Goal: Task Accomplishment & Management: Manage account settings

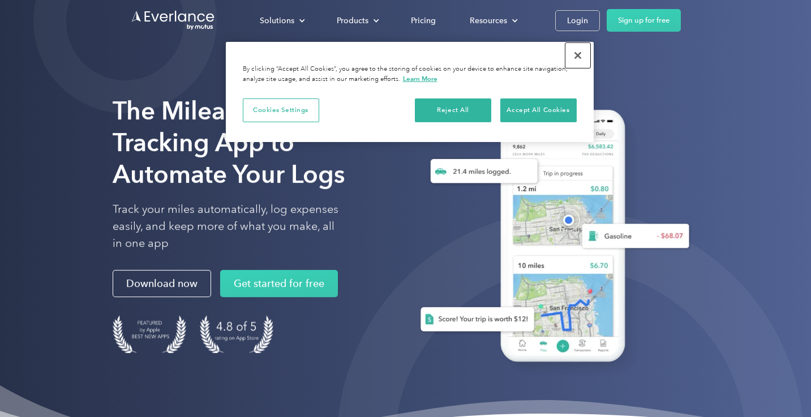
click at [576, 52] on button "Close" at bounding box center [578, 55] width 25 height 25
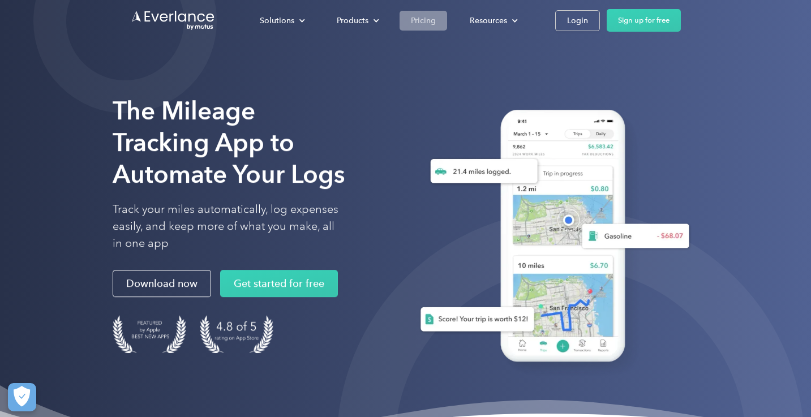
click at [422, 20] on div "Pricing" at bounding box center [423, 21] width 25 height 14
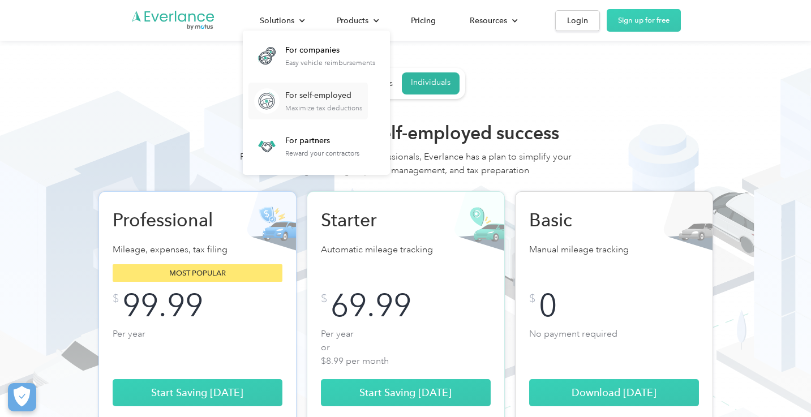
click at [296, 111] on div "Maximize tax deductions" at bounding box center [323, 108] width 77 height 8
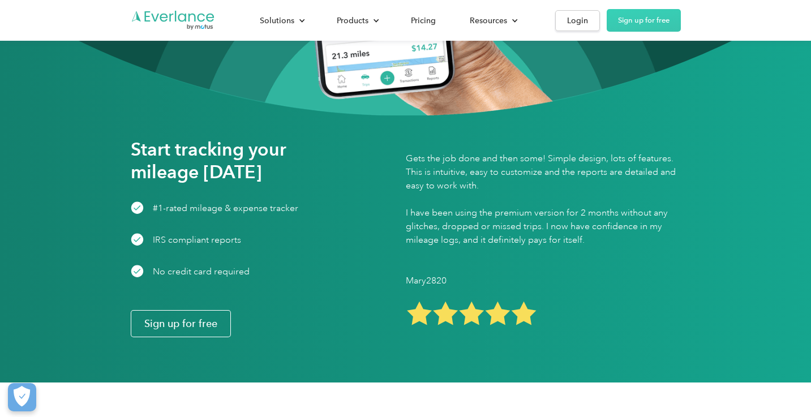
scroll to position [1409, 0]
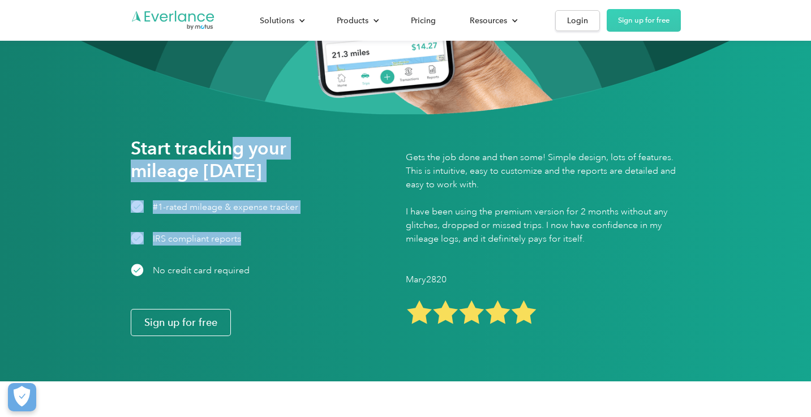
drag, startPoint x: 236, startPoint y: 156, endPoint x: 239, endPoint y: 238, distance: 82.2
click at [239, 238] on div "Start tracking your mileage today #1-rated mileage & expense tracker IRS compli…" at bounding box center [244, 236] width 226 height 199
click at [239, 238] on div "IRS compliant reports" at bounding box center [197, 239] width 88 height 14
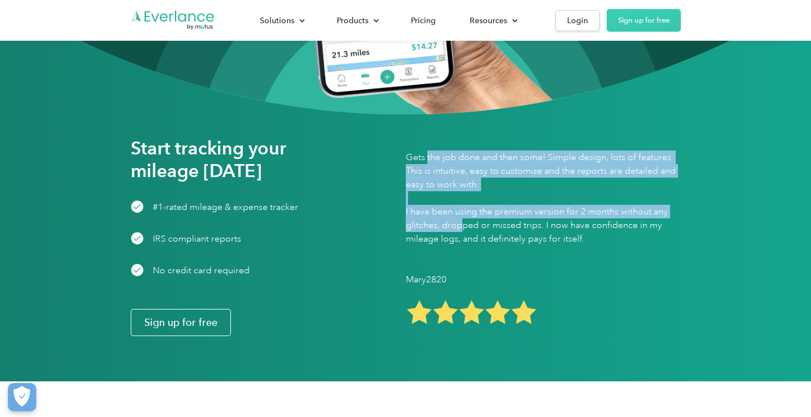
drag, startPoint x: 428, startPoint y: 151, endPoint x: 458, endPoint y: 230, distance: 84.8
click at [459, 231] on p "Gets the job done and then some! Simple design, lots of features. This is intui…" at bounding box center [543, 198] width 275 height 95
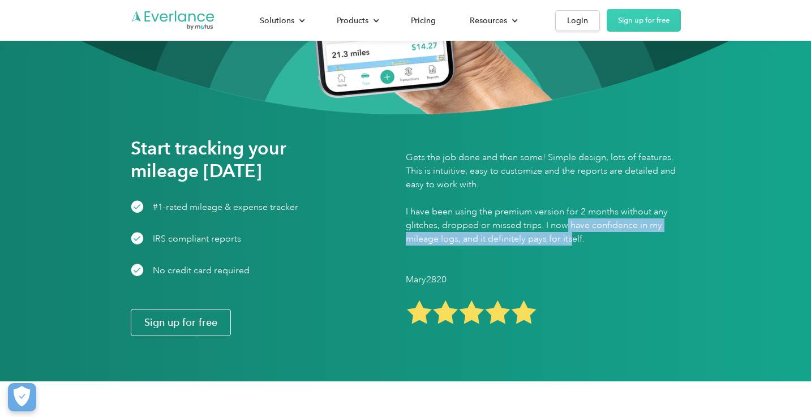
drag, startPoint x: 567, startPoint y: 227, endPoint x: 570, endPoint y: 240, distance: 13.2
click at [570, 240] on p "Gets the job done and then some! Simple design, lots of features. This is intui…" at bounding box center [543, 198] width 275 height 95
click at [506, 241] on p "Gets the job done and then some! Simple design, lots of features. This is intui…" at bounding box center [543, 198] width 275 height 95
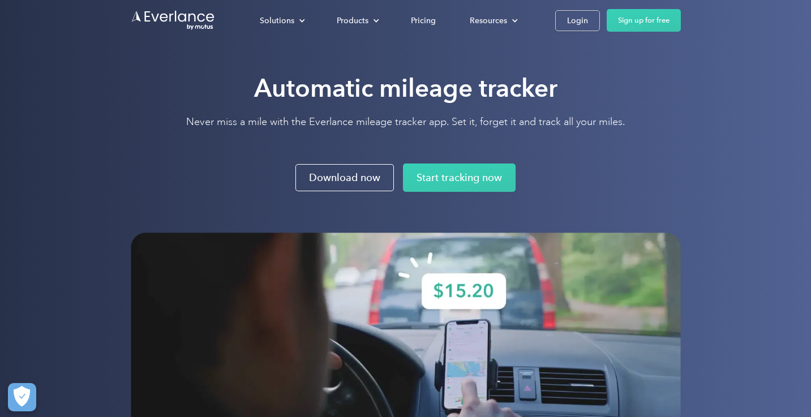
scroll to position [0, 0]
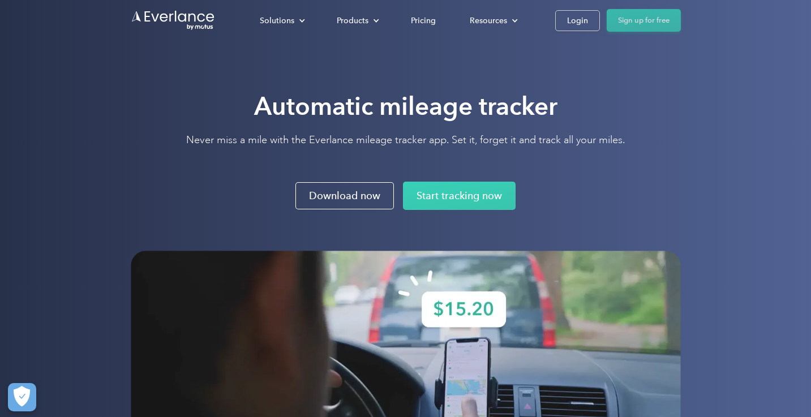
click at [652, 25] on link "Sign up for free" at bounding box center [644, 20] width 74 height 23
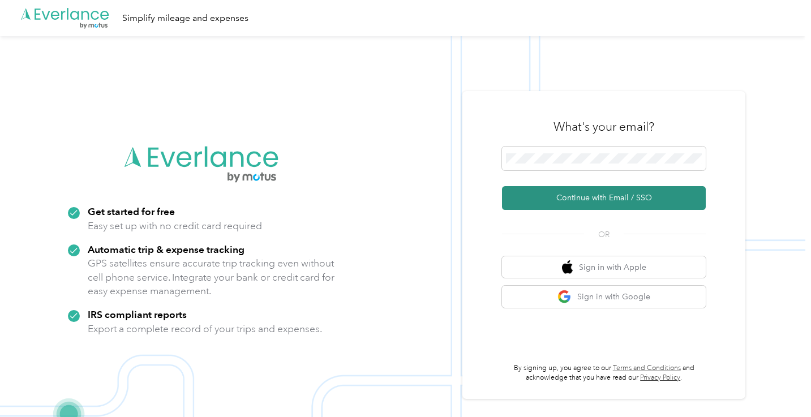
click at [614, 194] on button "Continue with Email / SSO" at bounding box center [604, 198] width 204 height 24
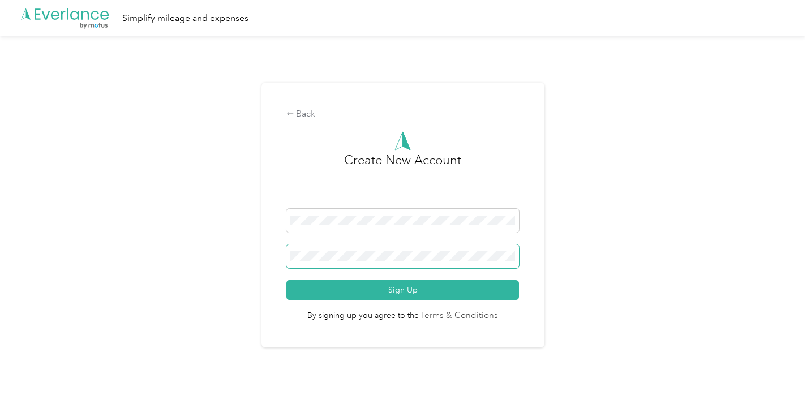
click at [455, 250] on span at bounding box center [402, 257] width 233 height 24
click at [286, 280] on button "Sign Up" at bounding box center [402, 290] width 233 height 20
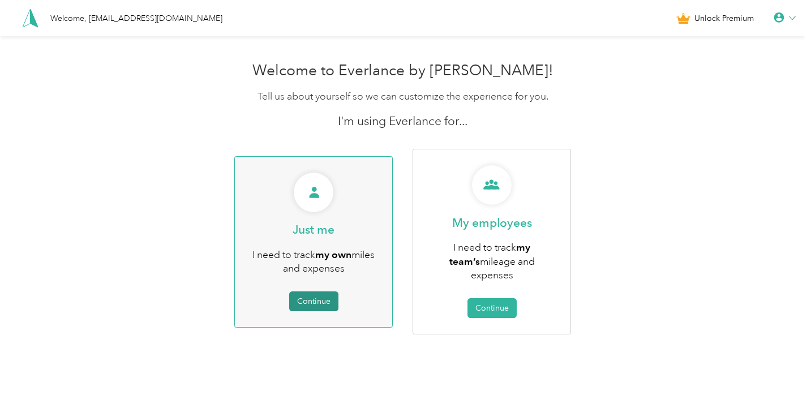
click at [319, 292] on button "Continue" at bounding box center [313, 302] width 49 height 20
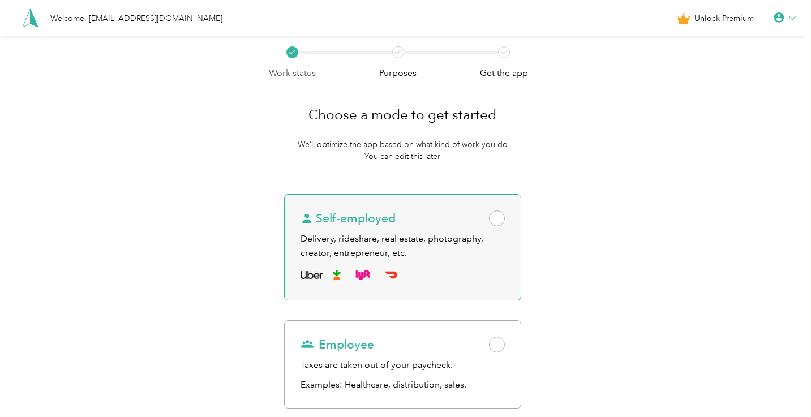
click at [328, 237] on div "Delivery, rideshare, real estate, photography, creator, entrepreneur, etc." at bounding box center [403, 246] width 204 height 28
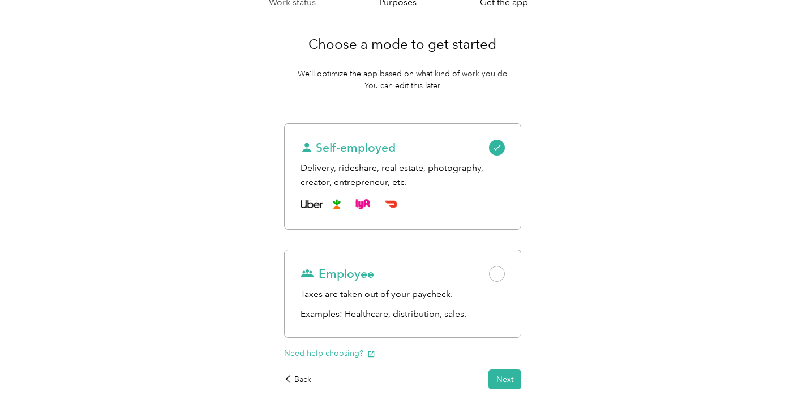
scroll to position [114, 0]
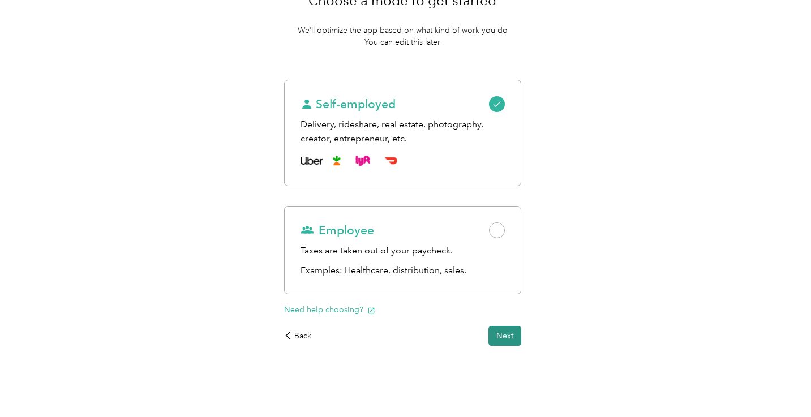
click at [512, 340] on button "Next" at bounding box center [505, 336] width 33 height 20
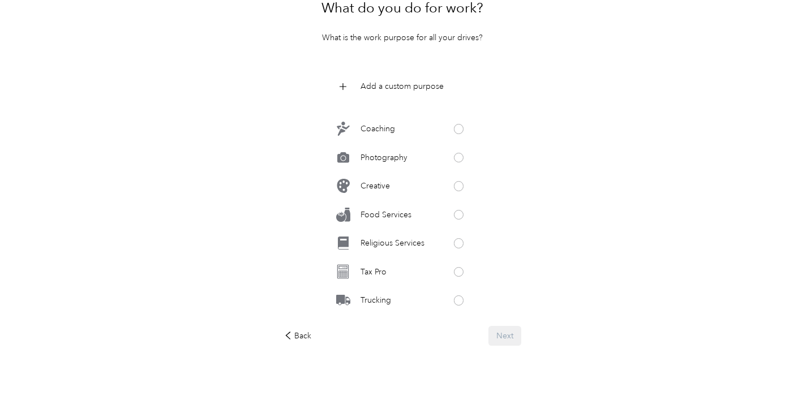
scroll to position [557, 0]
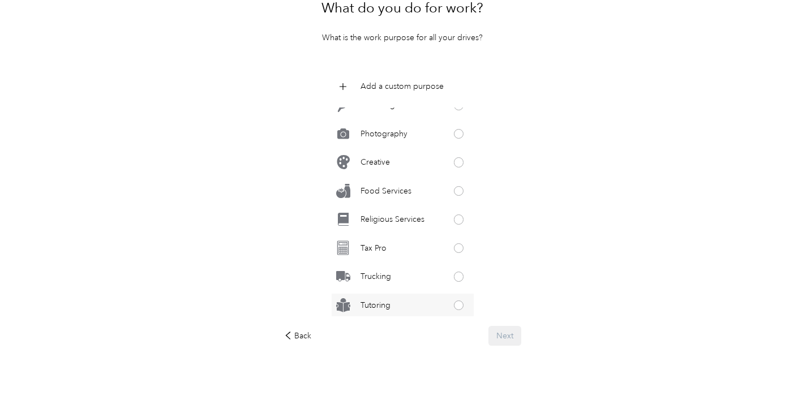
click at [461, 305] on span at bounding box center [459, 306] width 10 height 10
click at [510, 340] on button "Next" at bounding box center [505, 336] width 33 height 20
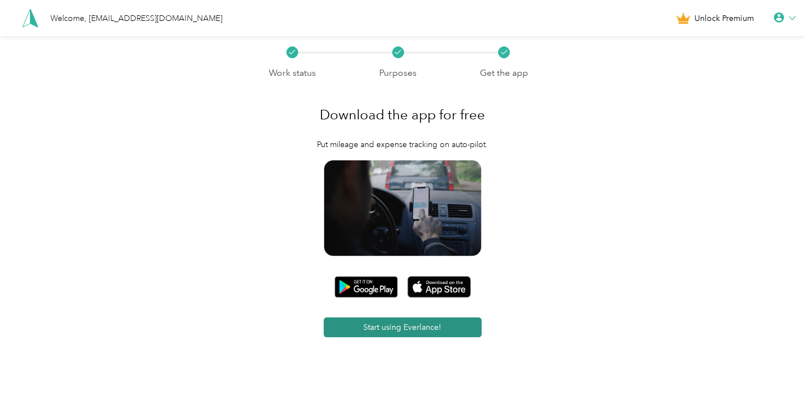
click at [430, 331] on button "Start using Everlance!" at bounding box center [403, 328] width 158 height 20
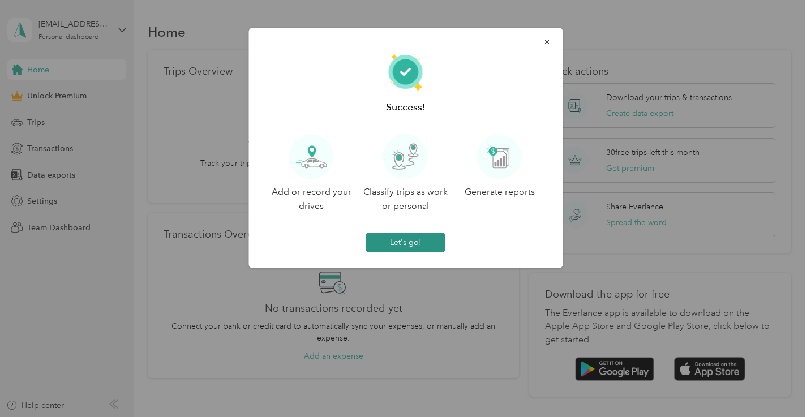
click at [413, 242] on button "Let's go!" at bounding box center [405, 243] width 79 height 20
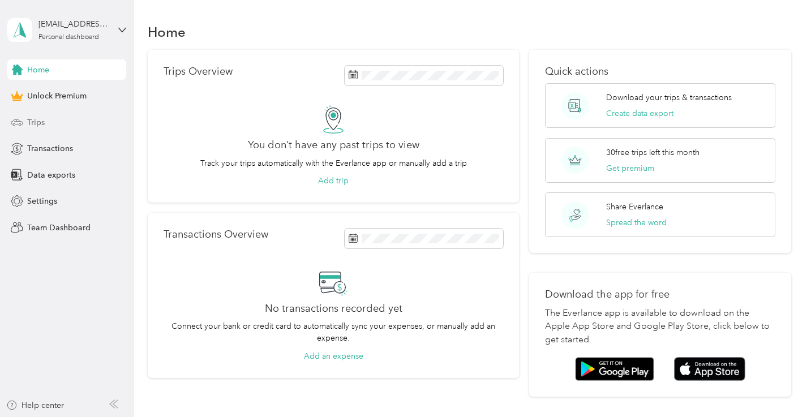
click at [57, 126] on div "Trips" at bounding box center [66, 122] width 119 height 20
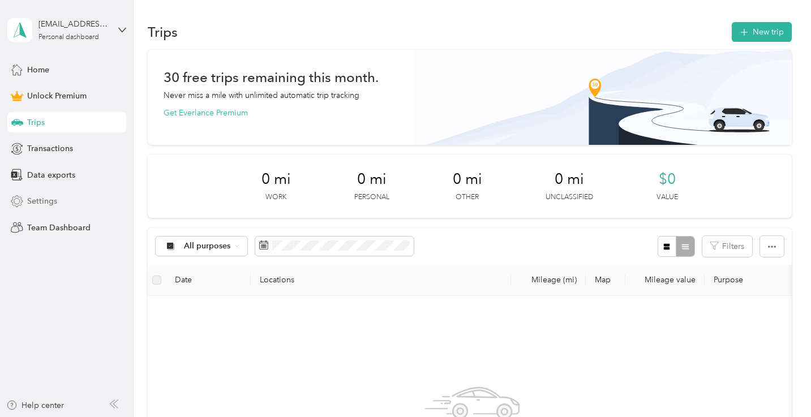
click at [49, 200] on span "Settings" at bounding box center [42, 201] width 30 height 12
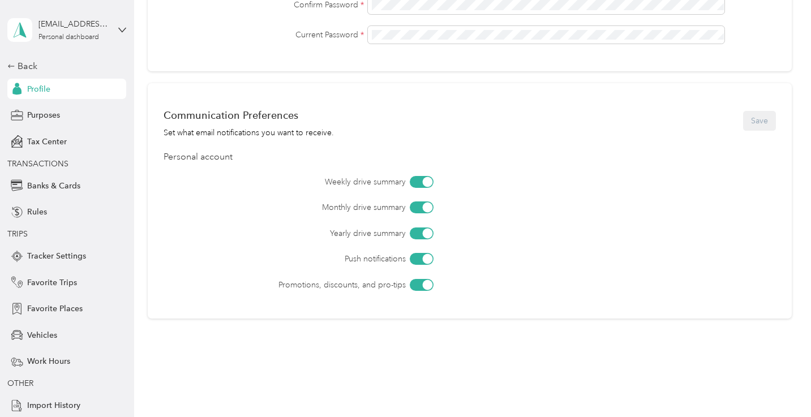
scroll to position [450, 0]
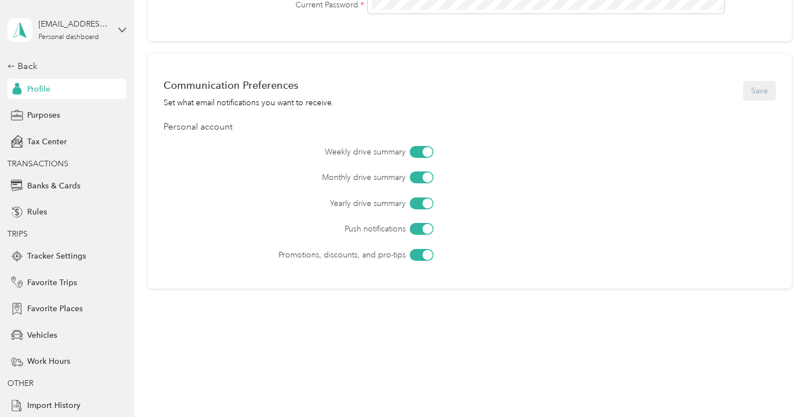
click at [429, 152] on div at bounding box center [428, 152] width 10 height 10
click at [426, 229] on div at bounding box center [428, 229] width 10 height 10
click at [427, 255] on div at bounding box center [428, 255] width 10 height 10
click at [765, 100] on button "Save" at bounding box center [759, 91] width 33 height 20
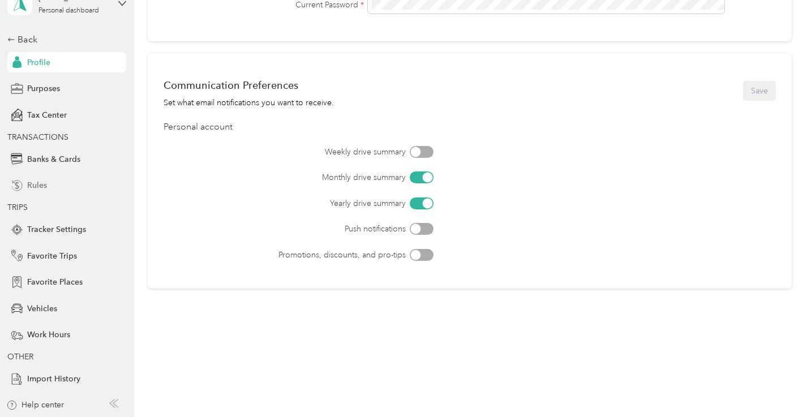
click at [44, 184] on span "Rules" at bounding box center [37, 185] width 20 height 12
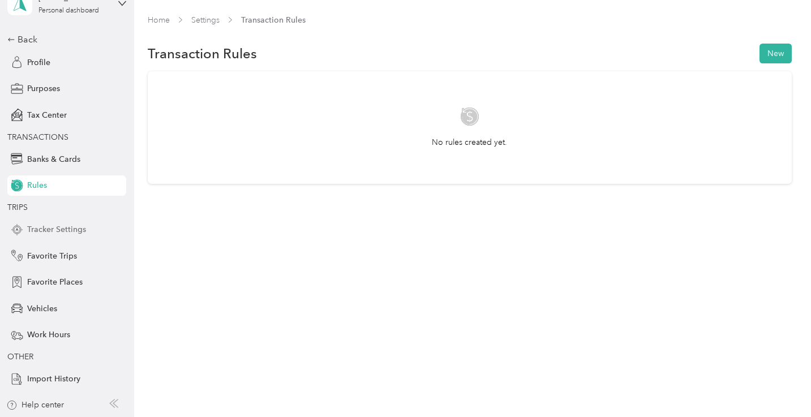
click at [52, 236] on div "Tracker Settings" at bounding box center [66, 230] width 119 height 20
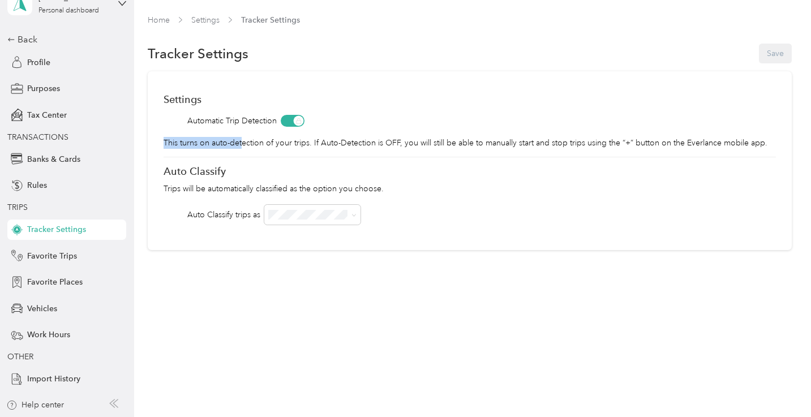
drag, startPoint x: 242, startPoint y: 144, endPoint x: 378, endPoint y: 153, distance: 136.8
click at [378, 153] on div "Settings Automatic Trip Detection This turns on auto-detection of your trips. I…" at bounding box center [470, 160] width 644 height 179
click at [198, 190] on p "Trips will be automatically classified as the option you choose." at bounding box center [470, 189] width 612 height 12
drag, startPoint x: 198, startPoint y: 190, endPoint x: 399, endPoint y: 187, distance: 201.6
click at [399, 187] on p "Trips will be automatically classified as the option you choose." at bounding box center [470, 189] width 612 height 12
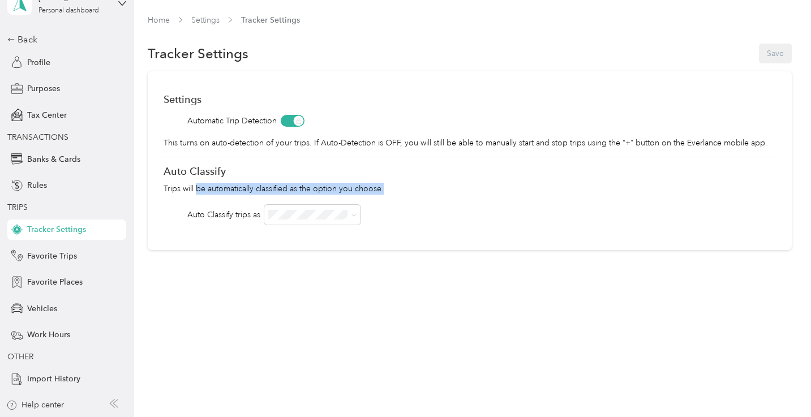
click at [400, 187] on p "Trips will be automatically classified as the option you choose." at bounding box center [470, 189] width 612 height 12
click at [53, 254] on span "Favorite Trips" at bounding box center [52, 256] width 50 height 12
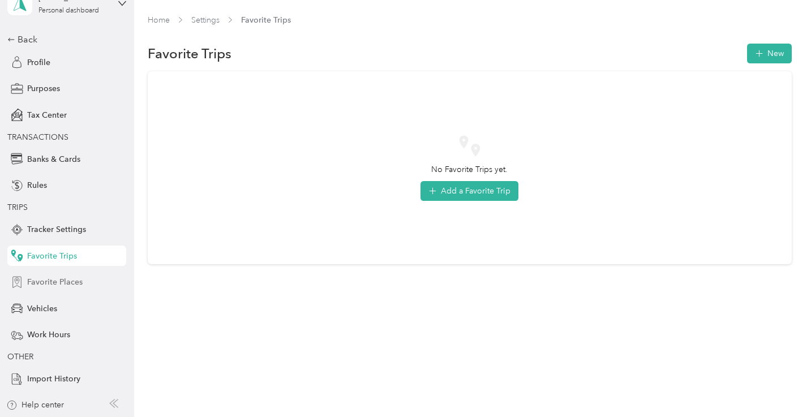
click at [57, 284] on span "Favorite Places" at bounding box center [54, 282] width 55 height 12
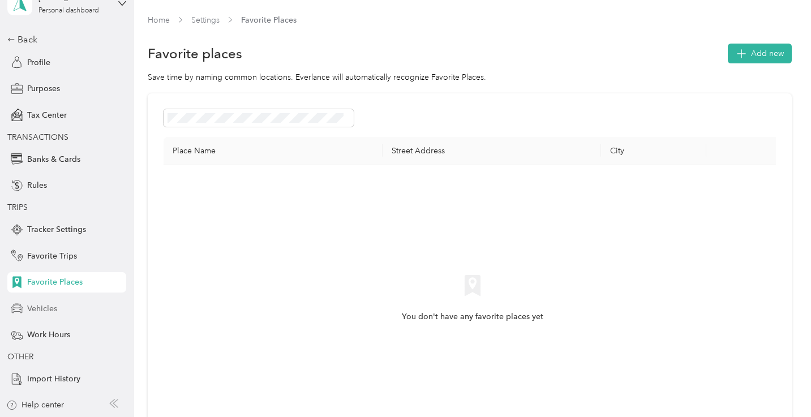
click at [54, 303] on span "Vehicles" at bounding box center [42, 309] width 30 height 12
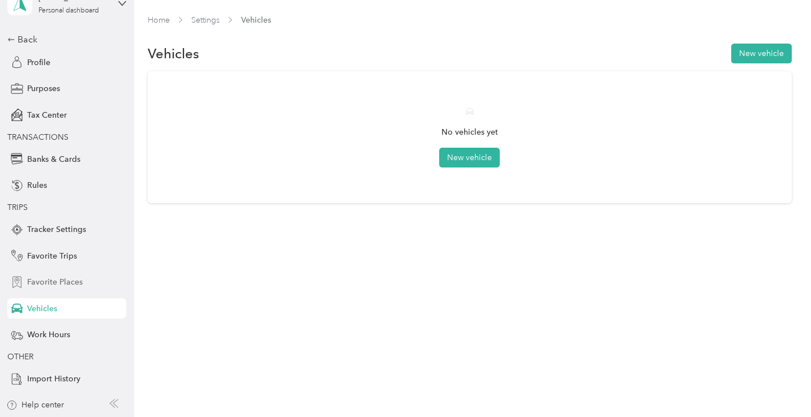
click at [59, 285] on span "Favorite Places" at bounding box center [54, 282] width 55 height 12
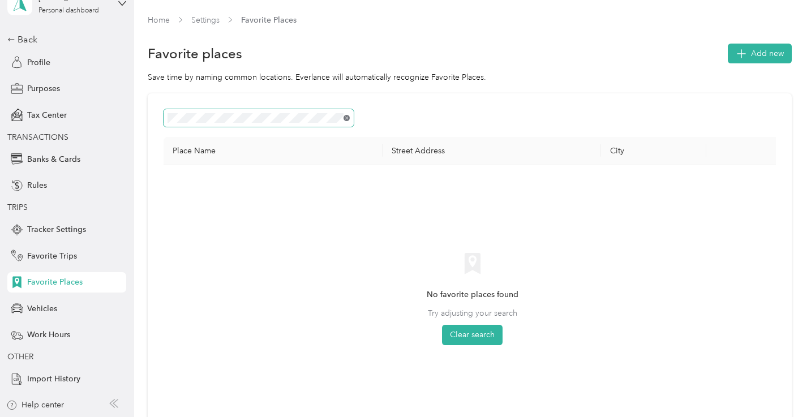
click at [347, 117] on icon at bounding box center [346, 118] width 5 height 5
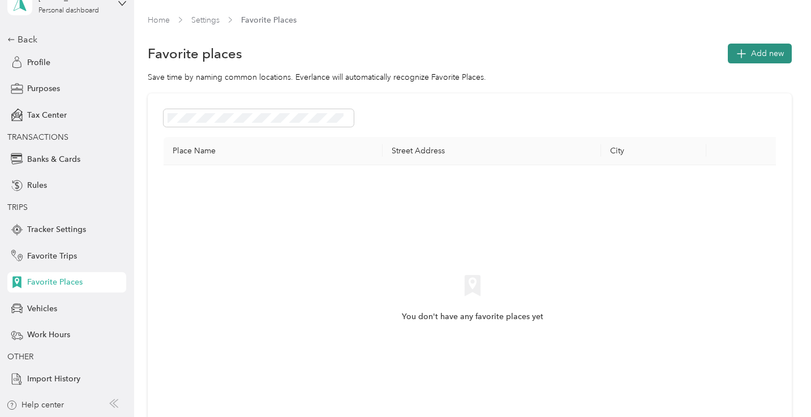
click at [756, 53] on button "Add new" at bounding box center [760, 54] width 64 height 20
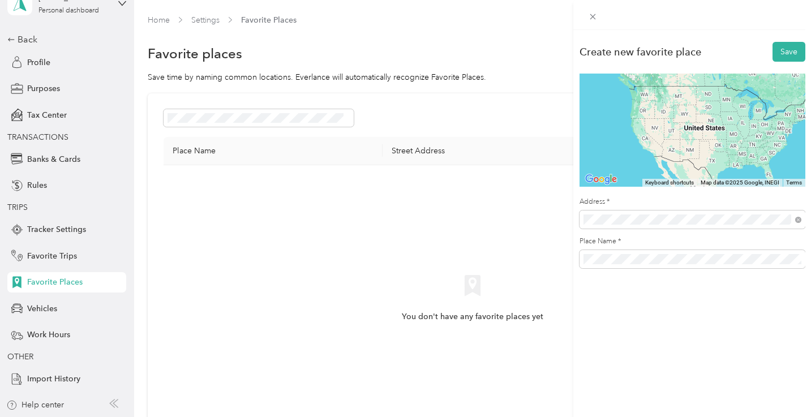
click at [640, 264] on span "[STREET_ADDRESS][US_STATE]" at bounding box center [661, 260] width 113 height 10
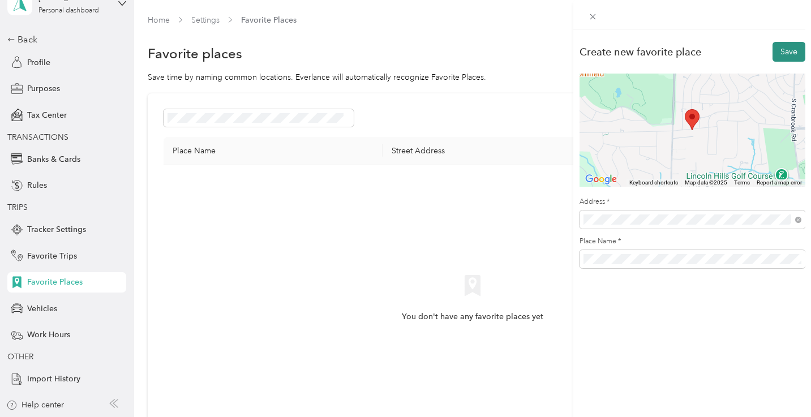
click at [786, 53] on button "Save" at bounding box center [789, 52] width 33 height 20
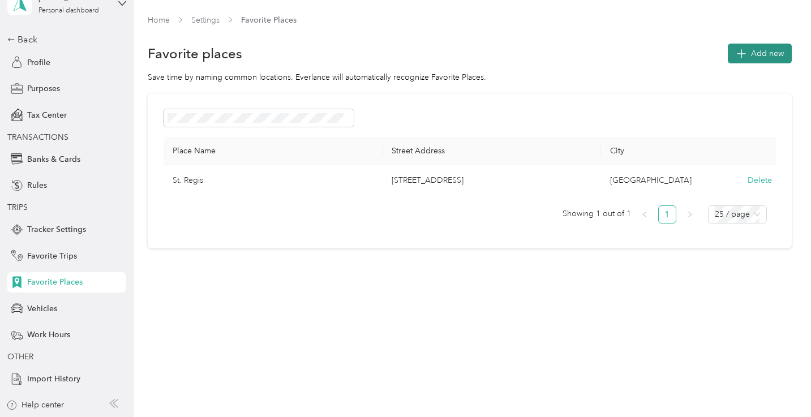
click at [770, 56] on span "Add new" at bounding box center [767, 54] width 33 height 12
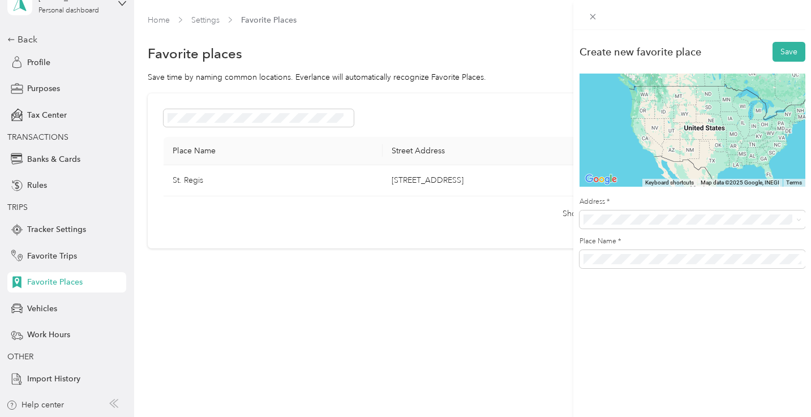
click at [624, 264] on span "[STREET_ADDRESS][PERSON_NAME][US_STATE]" at bounding box center [693, 259] width 176 height 10
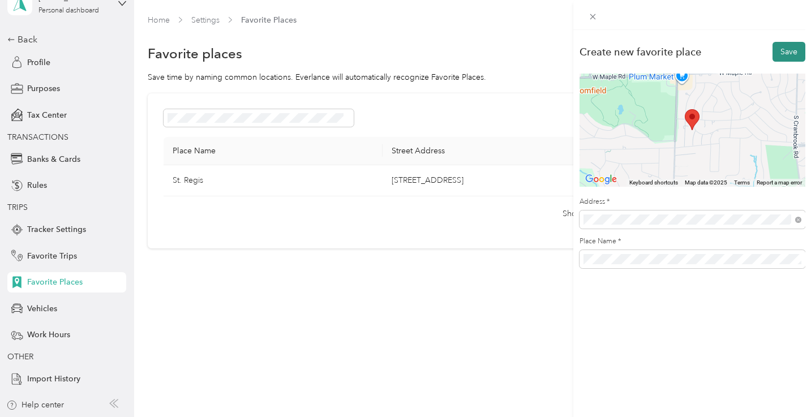
click at [792, 53] on button "Save" at bounding box center [789, 52] width 33 height 20
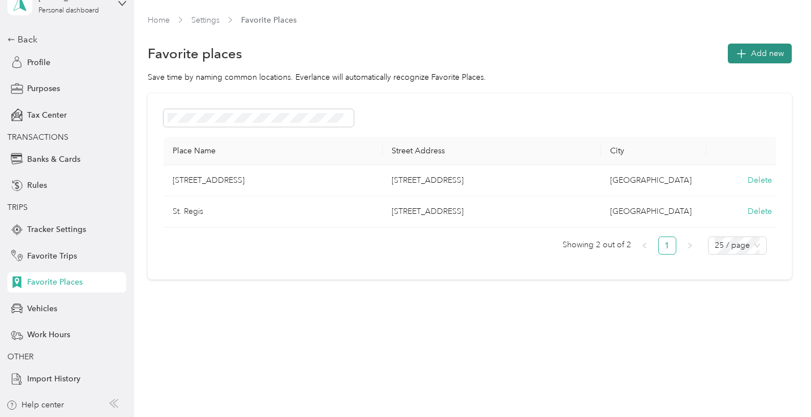
click at [768, 58] on span "Add new" at bounding box center [767, 54] width 33 height 12
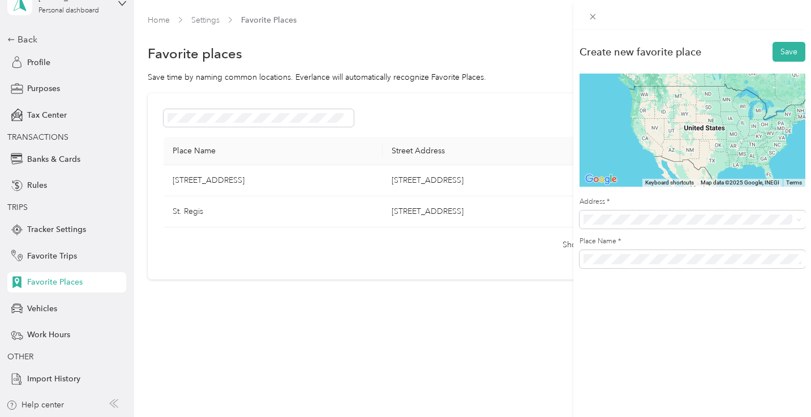
click at [673, 264] on span "[STREET_ADDRESS][US_STATE]" at bounding box center [661, 259] width 113 height 10
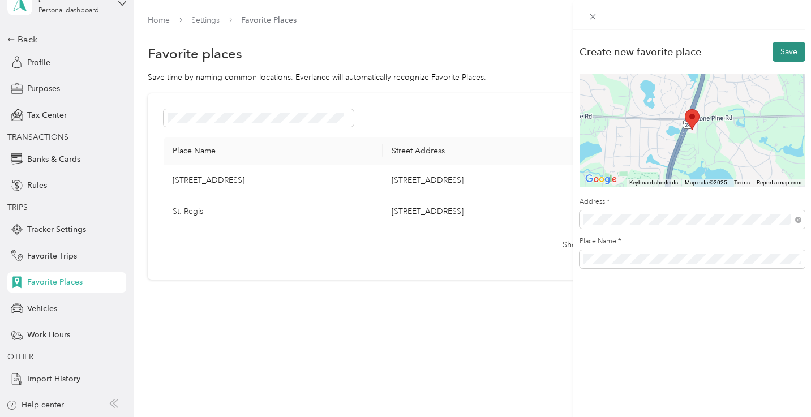
click at [789, 53] on button "Save" at bounding box center [789, 52] width 33 height 20
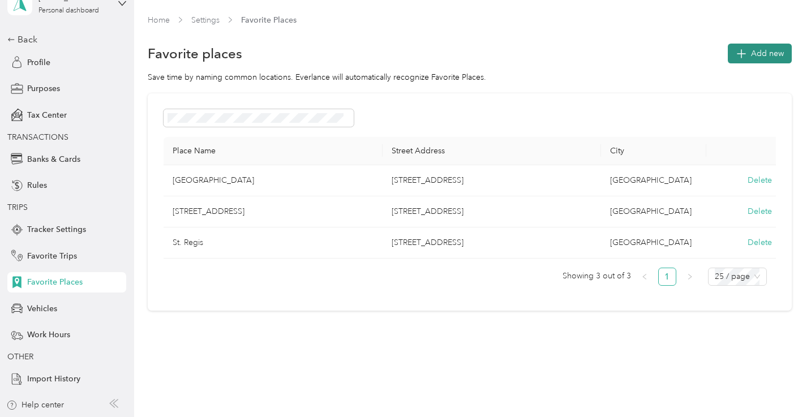
click at [775, 53] on span "Add new" at bounding box center [767, 54] width 33 height 12
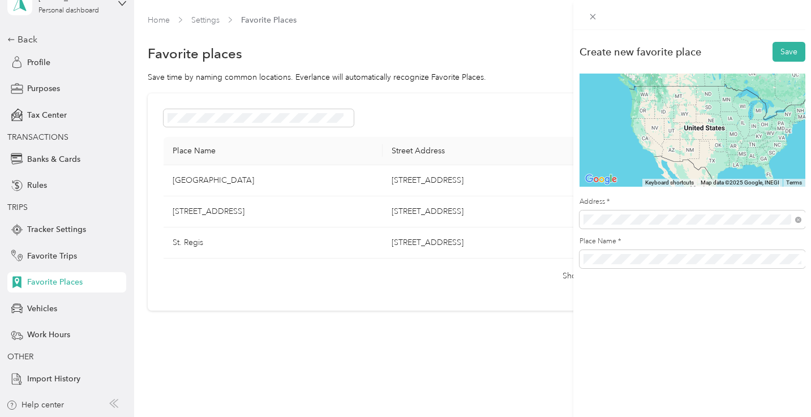
click at [675, 260] on span "[STREET_ADDRESS][US_STATE]" at bounding box center [661, 260] width 113 height 10
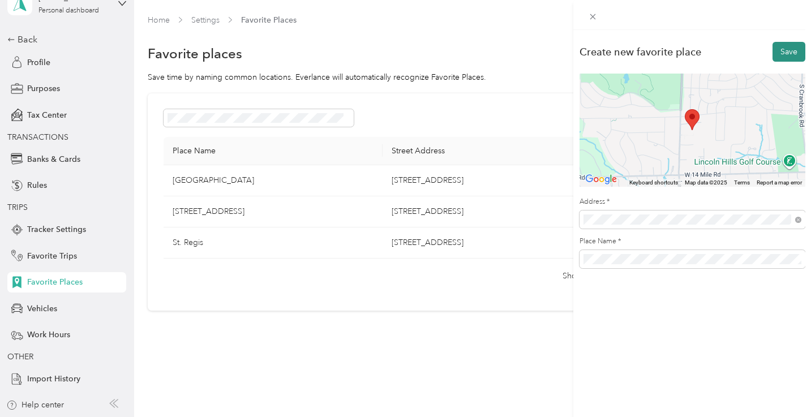
click at [792, 51] on button "Save" at bounding box center [789, 52] width 33 height 20
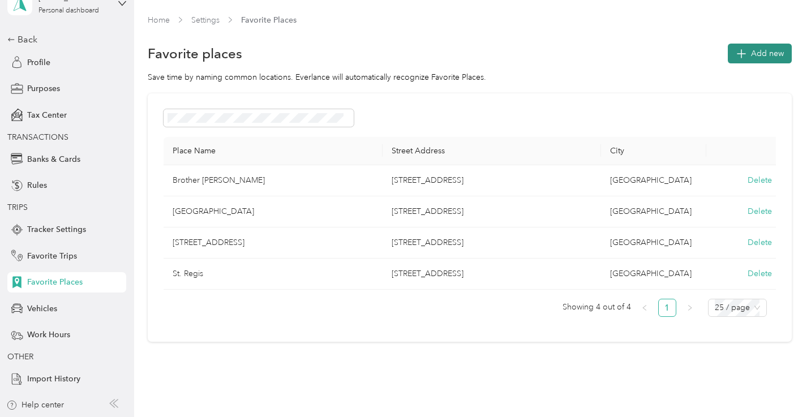
click at [762, 54] on span "Add new" at bounding box center [767, 54] width 33 height 12
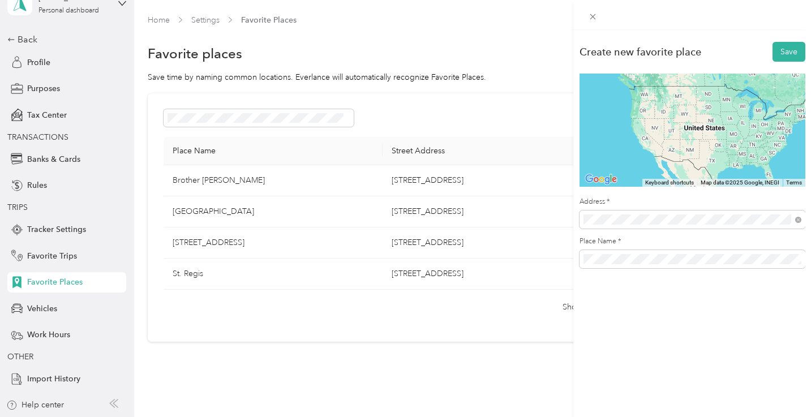
click at [666, 273] on li "[STREET_ADDRESS][US_STATE]" at bounding box center [693, 261] width 226 height 23
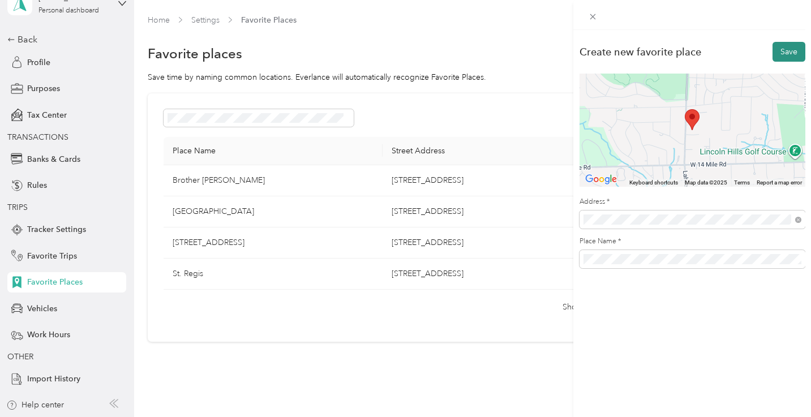
click at [791, 54] on button "Save" at bounding box center [789, 52] width 33 height 20
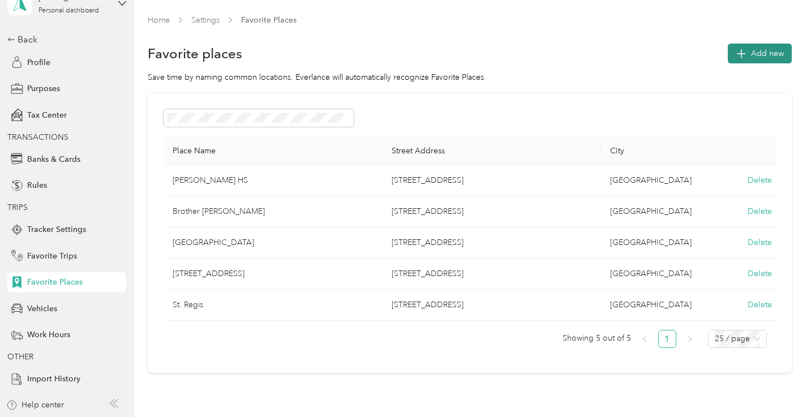
click at [751, 60] on button "Add new" at bounding box center [760, 54] width 64 height 20
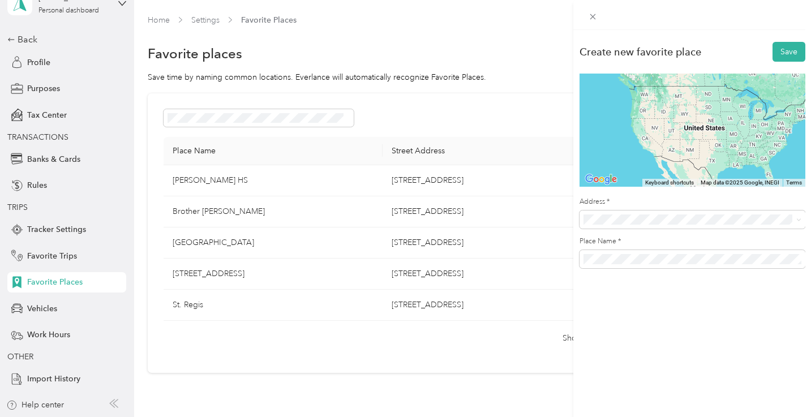
click at [671, 258] on span "[STREET_ADDRESS][US_STATE]" at bounding box center [661, 254] width 113 height 10
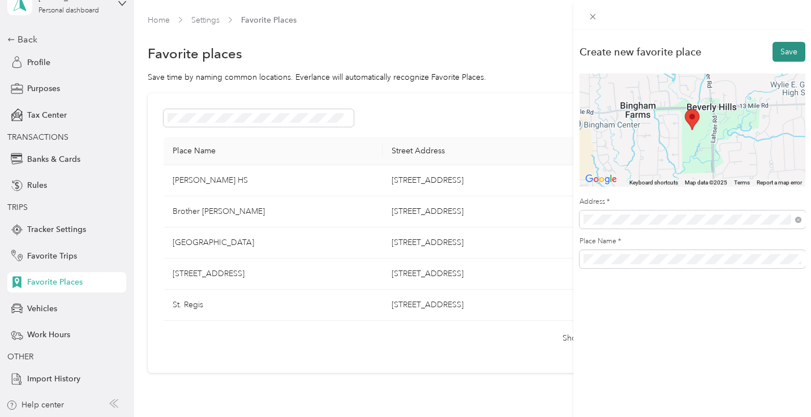
click at [785, 54] on button "Save" at bounding box center [789, 52] width 33 height 20
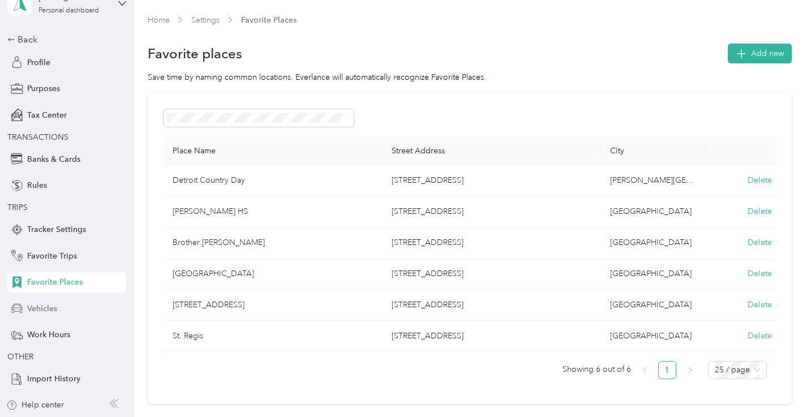
click at [44, 309] on span "Vehicles" at bounding box center [42, 309] width 30 height 12
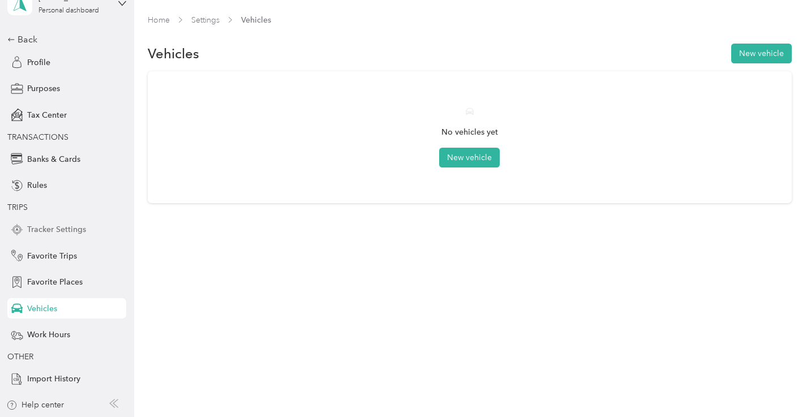
click at [54, 228] on span "Tracker Settings" at bounding box center [56, 230] width 59 height 12
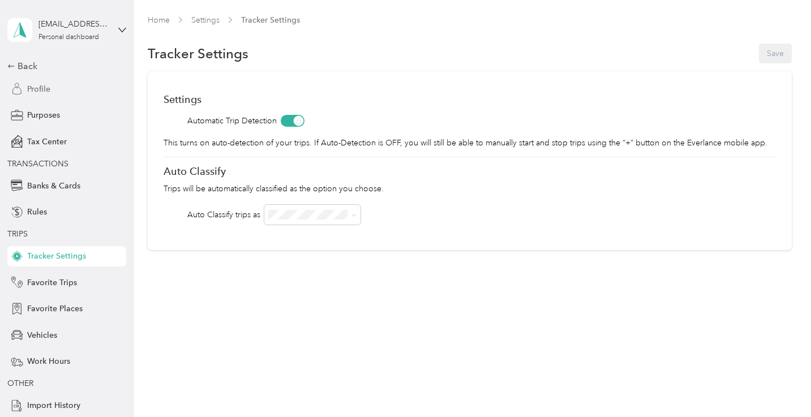
click at [35, 85] on span "Profile" at bounding box center [38, 89] width 23 height 12
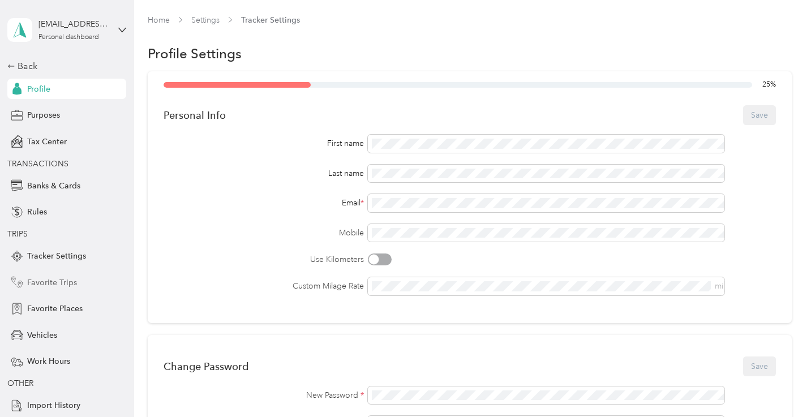
click at [49, 283] on span "Favorite Trips" at bounding box center [52, 283] width 50 height 12
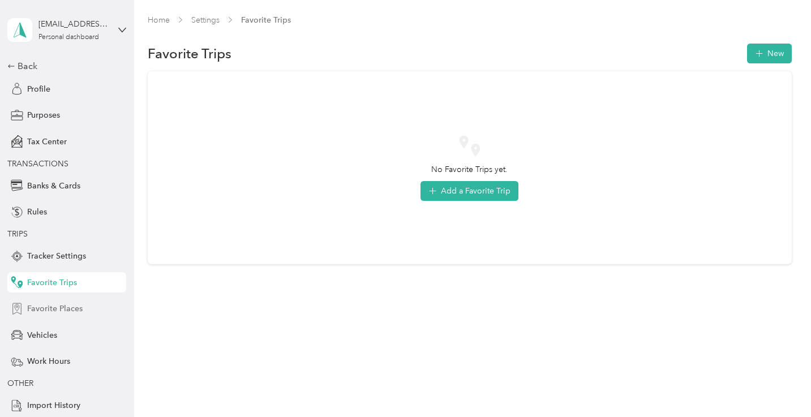
click at [47, 315] on span "Favorite Places" at bounding box center [54, 309] width 55 height 12
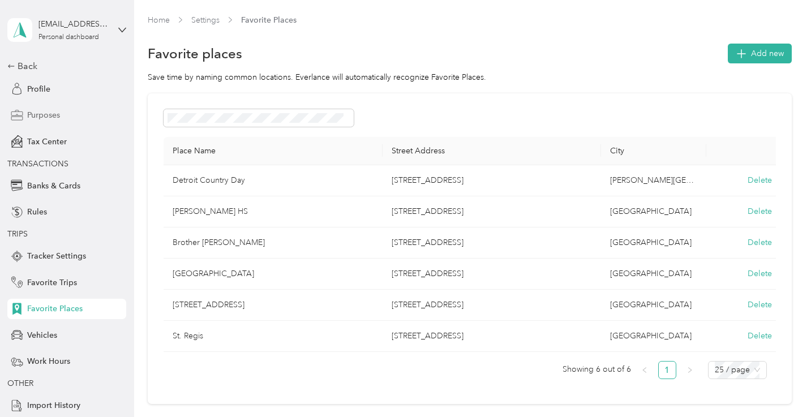
click at [44, 115] on span "Purposes" at bounding box center [43, 115] width 33 height 12
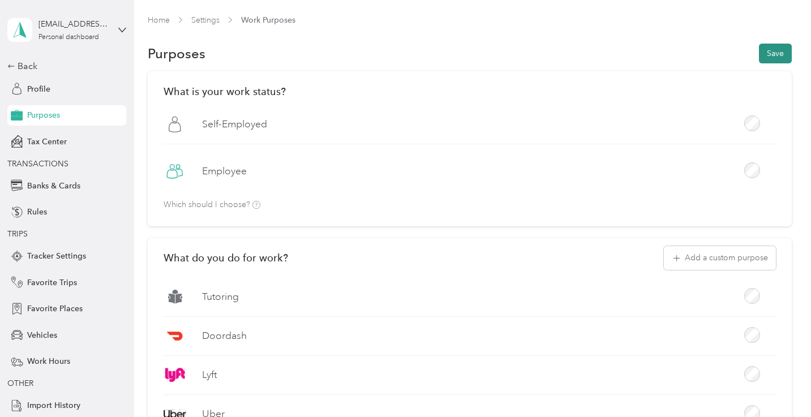
click at [776, 58] on button "Save" at bounding box center [775, 54] width 33 height 20
click at [46, 79] on div "Profile" at bounding box center [66, 89] width 119 height 20
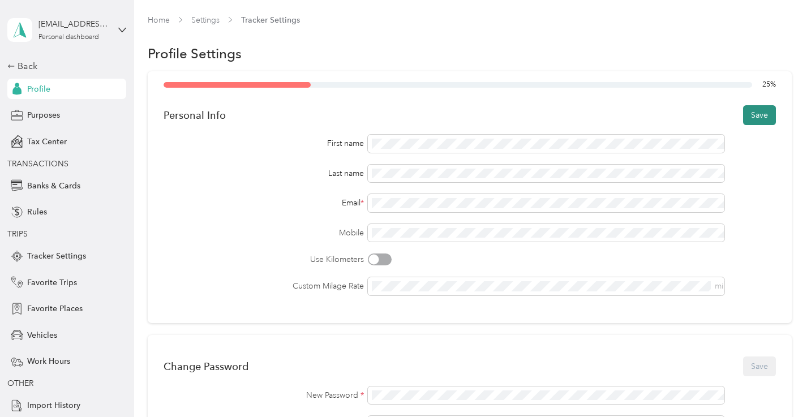
click at [759, 113] on button "Save" at bounding box center [759, 115] width 33 height 20
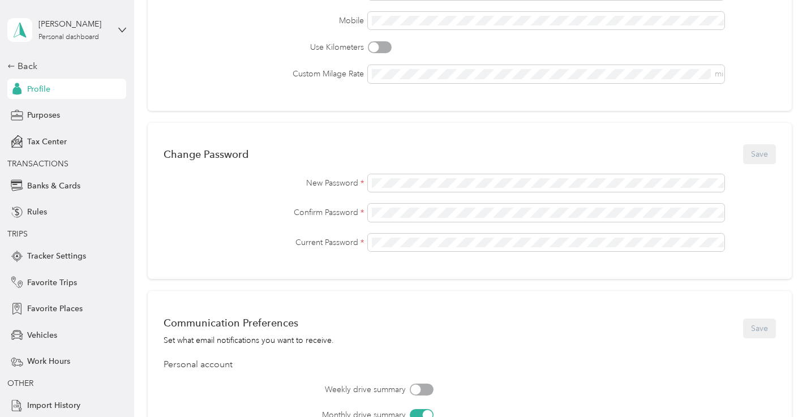
scroll to position [224, 0]
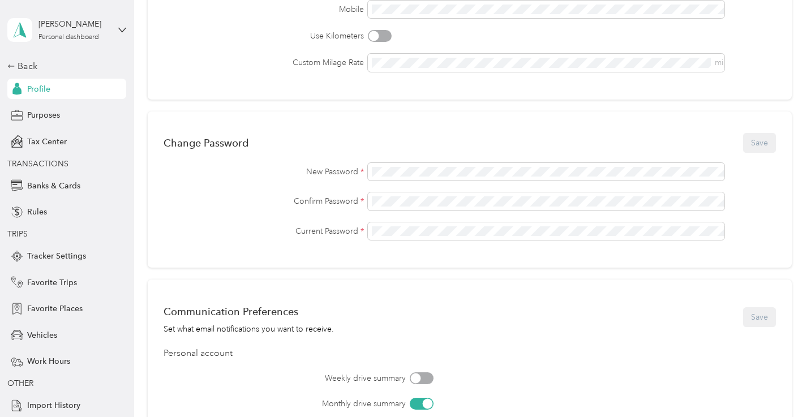
click at [451, 192] on div "New Password * Confirm Password * Current Password *" at bounding box center [470, 202] width 612 height 78
click at [767, 136] on button "Save" at bounding box center [759, 143] width 33 height 20
click at [786, 24] on icon at bounding box center [786, 22] width 8 height 10
click at [255, 205] on label "Confirm Password *" at bounding box center [264, 201] width 200 height 12
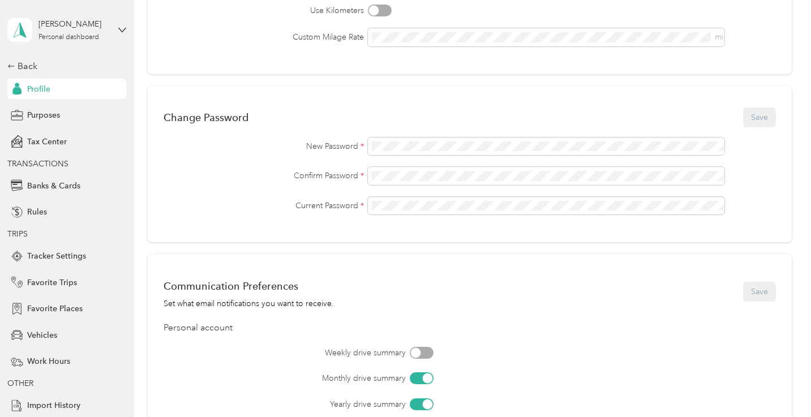
scroll to position [0, 0]
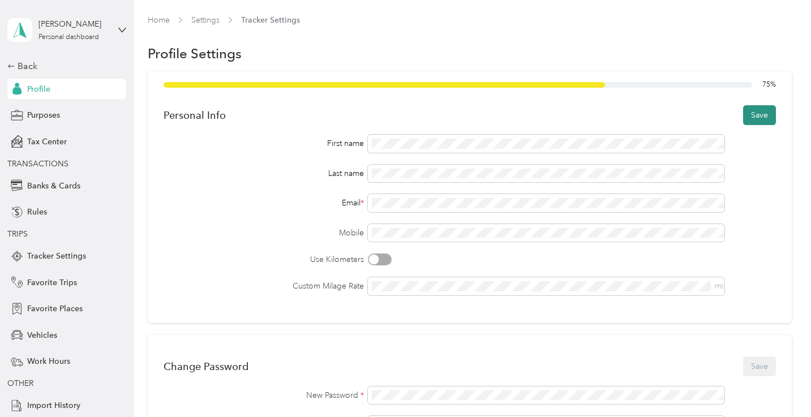
click at [758, 116] on button "Save" at bounding box center [759, 115] width 33 height 20
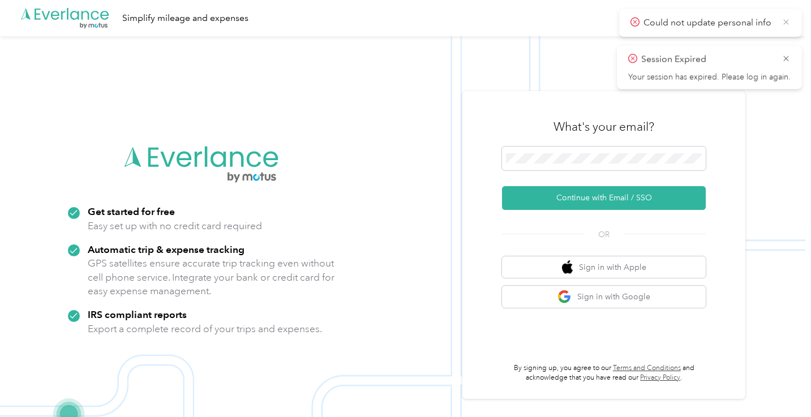
click at [787, 19] on icon at bounding box center [786, 22] width 9 height 10
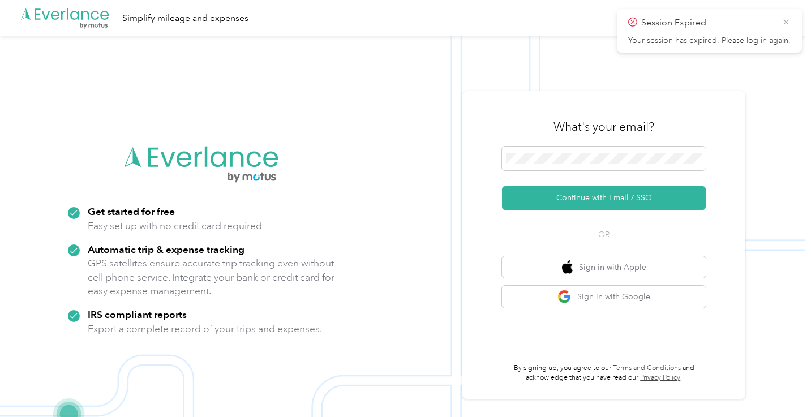
click at [786, 18] on icon at bounding box center [786, 22] width 9 height 10
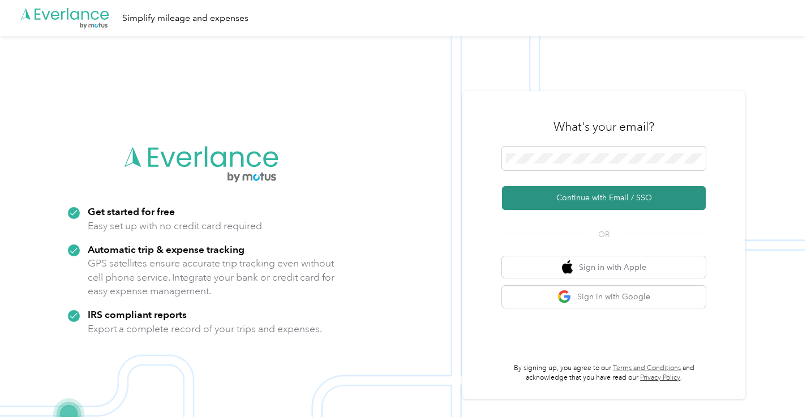
click at [602, 204] on button "Continue with Email / SSO" at bounding box center [604, 198] width 204 height 24
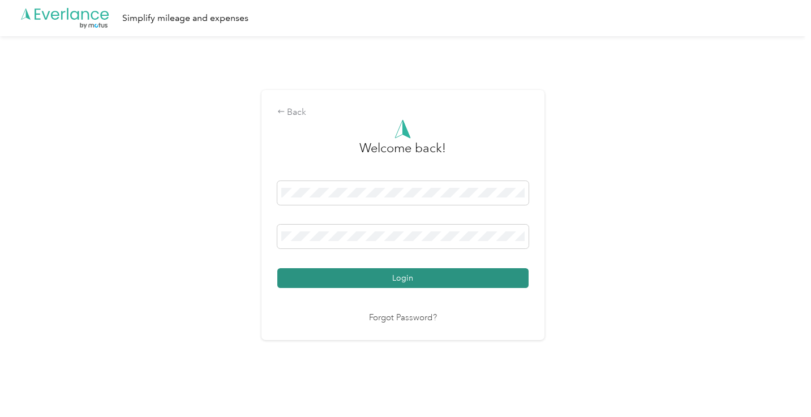
click at [363, 278] on button "Login" at bounding box center [402, 278] width 251 height 20
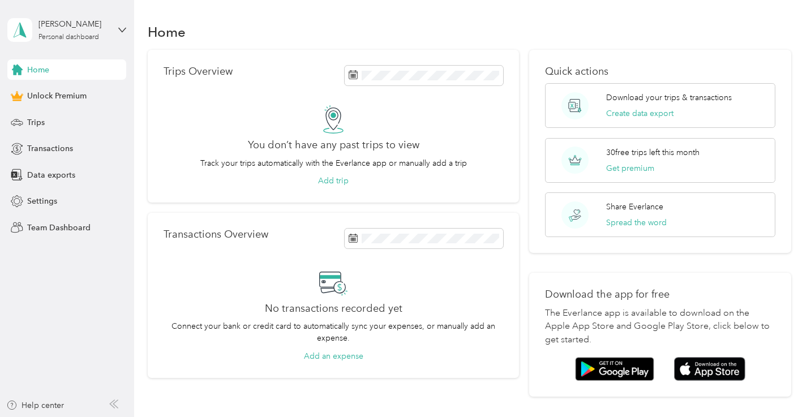
click at [46, 71] on span "Home" at bounding box center [38, 70] width 22 height 12
click at [70, 40] on div "Personal dashboard" at bounding box center [69, 37] width 61 height 7
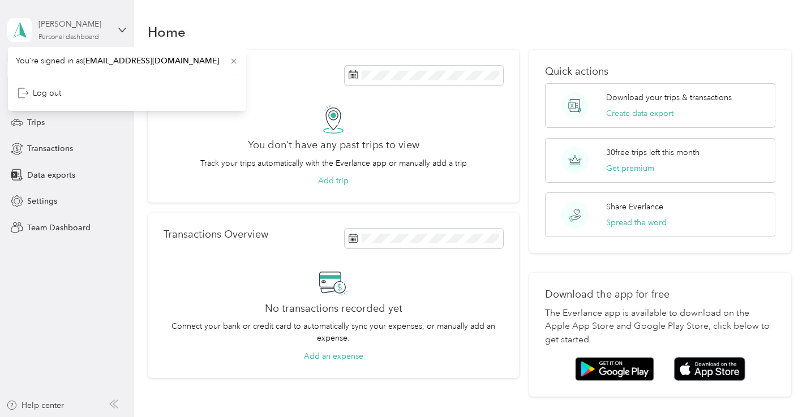
click at [70, 40] on div "Personal dashboard" at bounding box center [69, 37] width 61 height 7
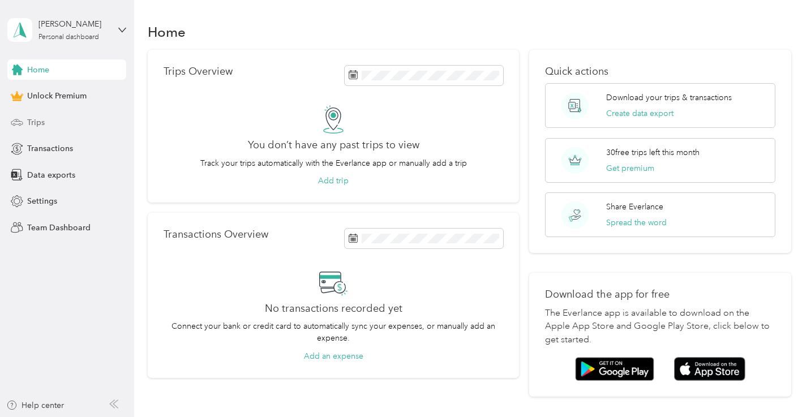
click at [52, 123] on div "Trips" at bounding box center [66, 122] width 119 height 20
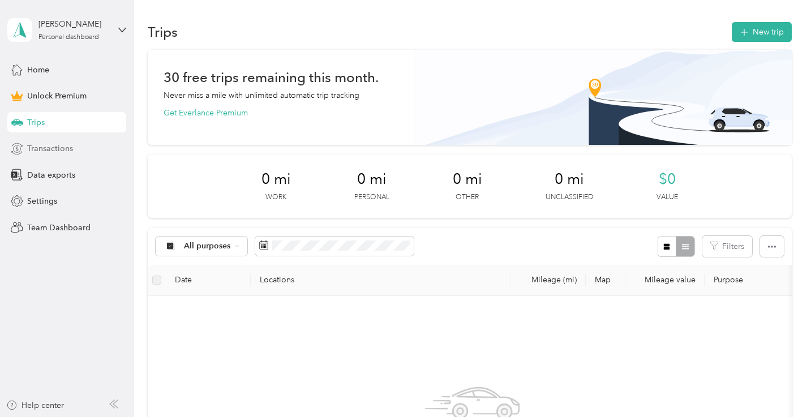
click at [55, 154] on span "Transactions" at bounding box center [50, 149] width 46 height 12
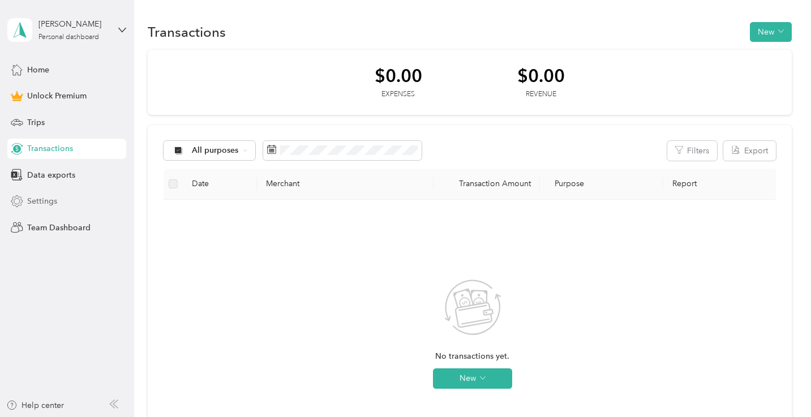
click at [52, 205] on span "Settings" at bounding box center [42, 201] width 30 height 12
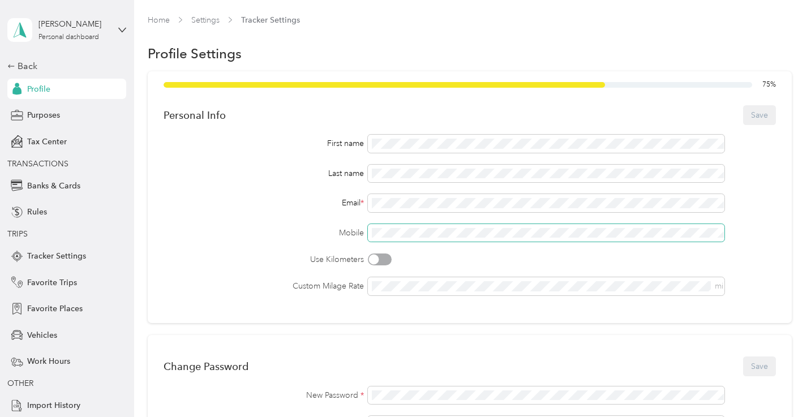
click at [403, 238] on span at bounding box center [546, 233] width 357 height 18
click at [768, 119] on button "Save" at bounding box center [759, 115] width 33 height 20
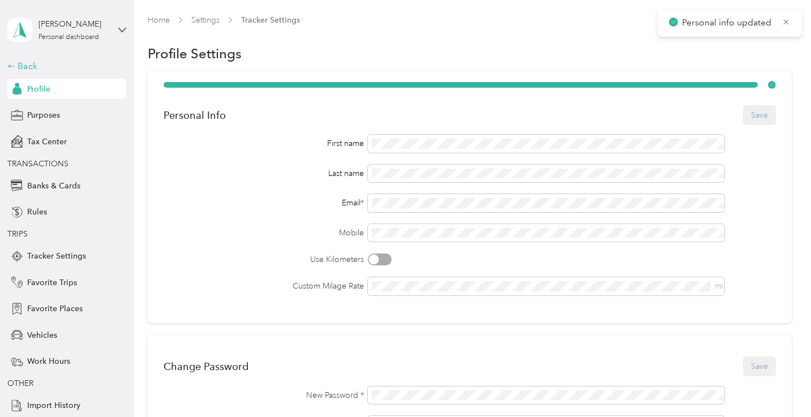
click at [19, 66] on div "Back" at bounding box center [63, 66] width 113 height 14
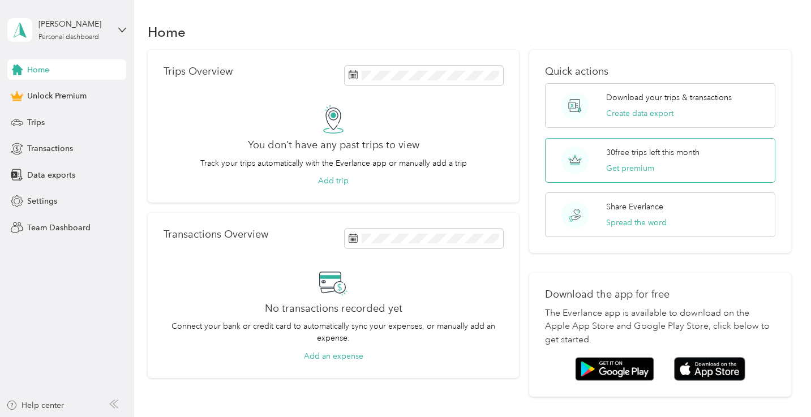
click at [638, 160] on div "30 free trips left this month Get premium" at bounding box center [652, 161] width 93 height 28
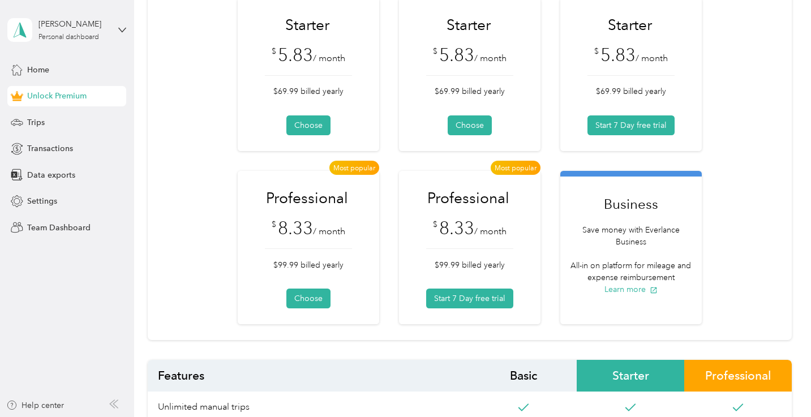
scroll to position [122, 0]
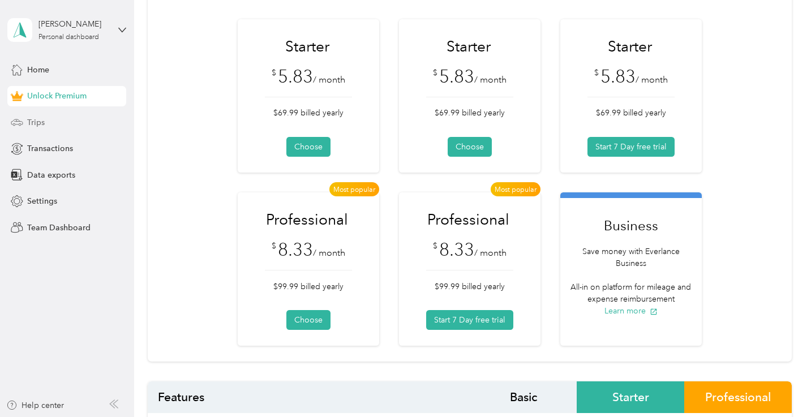
click at [37, 123] on span "Trips" at bounding box center [36, 123] width 18 height 12
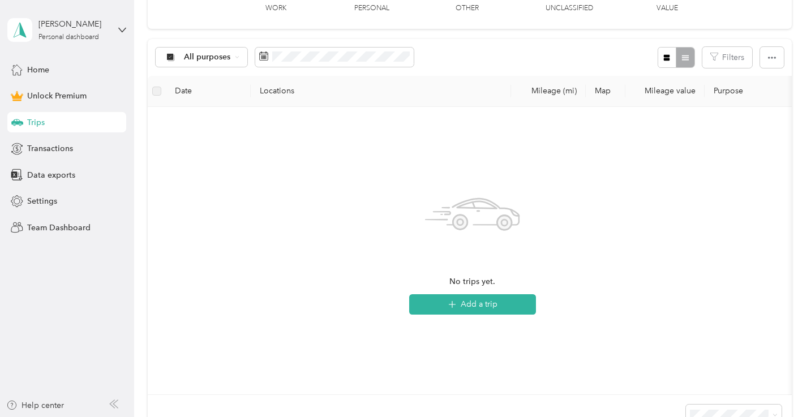
scroll to position [191, 0]
click at [501, 307] on button "Add a trip" at bounding box center [472, 303] width 127 height 20
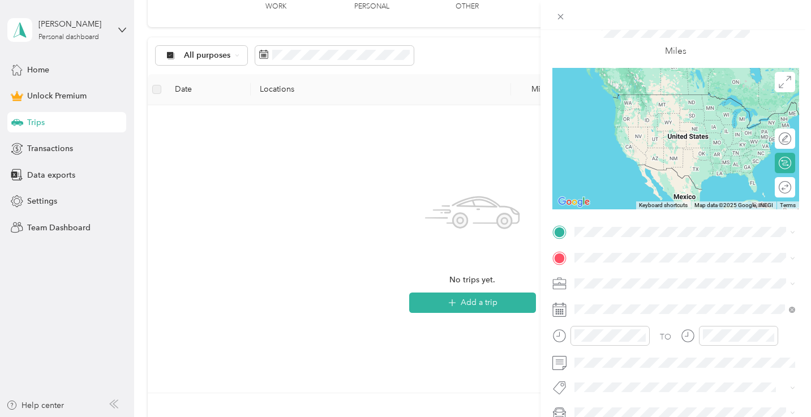
scroll to position [143, 0]
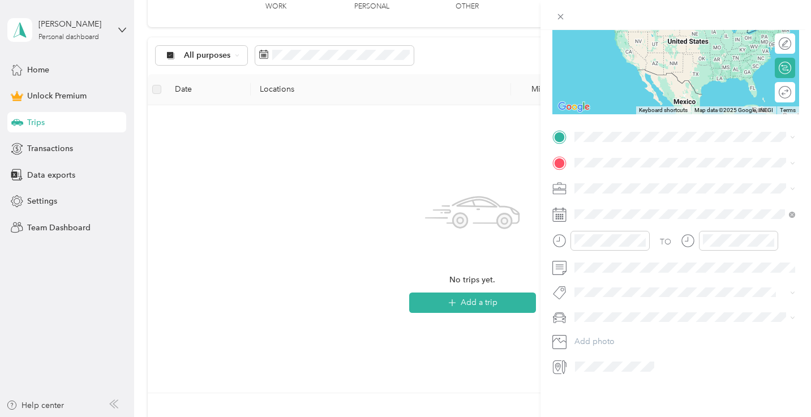
click at [613, 203] on div "Work" at bounding box center [685, 209] width 213 height 12
click at [438, 190] on div "New Trip Save This trip cannot be edited because it is either under review, app…" at bounding box center [405, 208] width 811 height 417
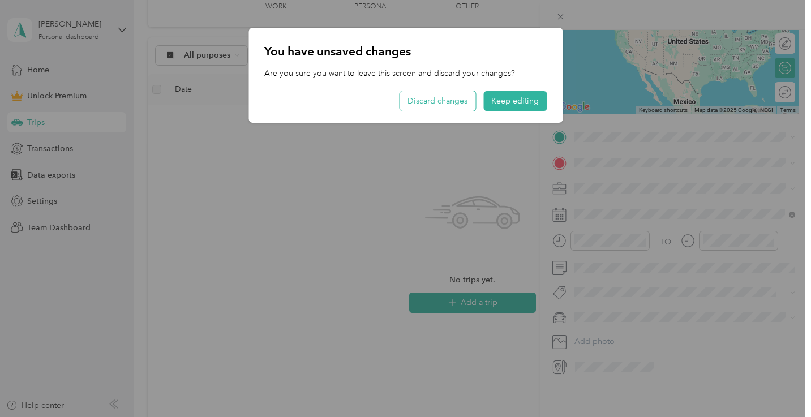
click at [453, 100] on button "Discard changes" at bounding box center [438, 101] width 76 height 20
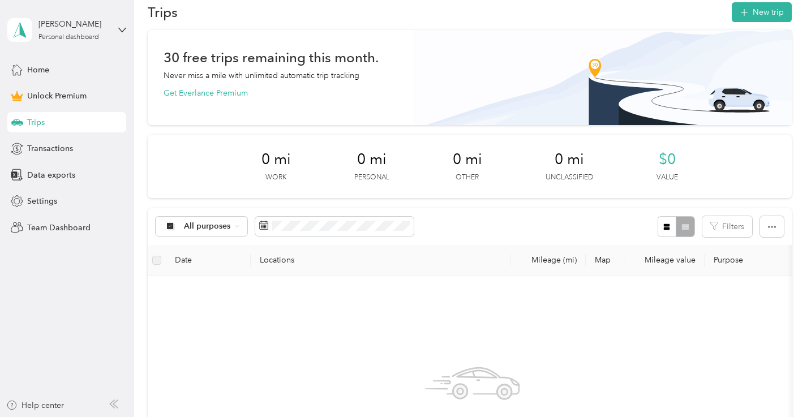
scroll to position [0, 0]
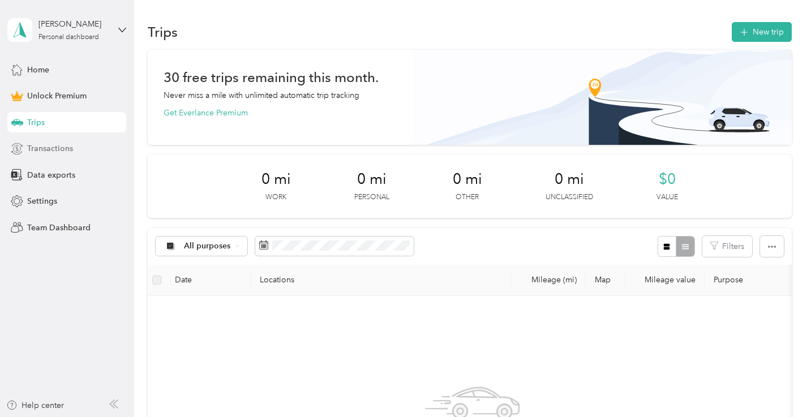
click at [40, 156] on div "Transactions" at bounding box center [66, 149] width 119 height 20
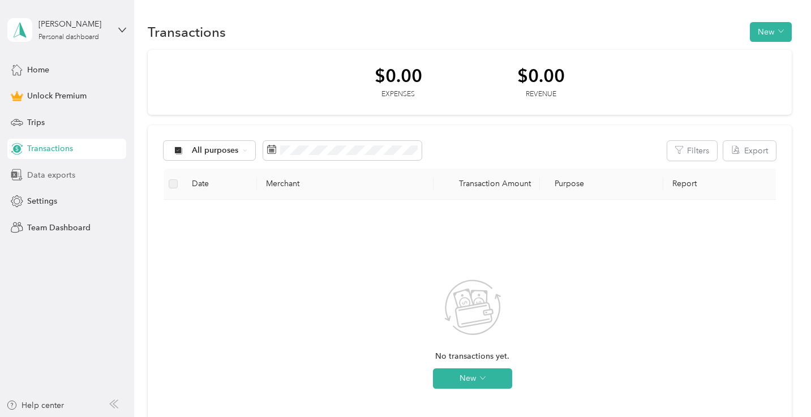
click at [43, 172] on span "Data exports" at bounding box center [51, 175] width 48 height 12
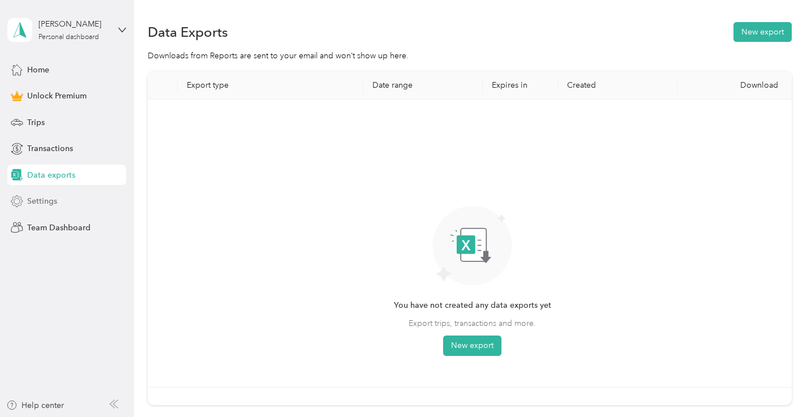
click at [54, 199] on span "Settings" at bounding box center [42, 201] width 30 height 12
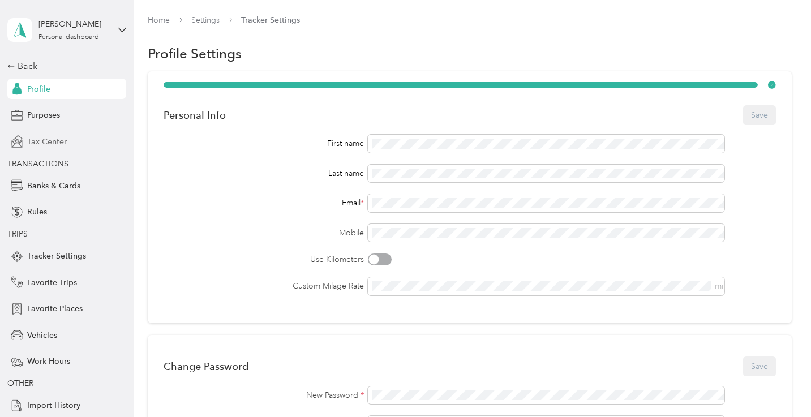
click at [48, 144] on span "Tax Center" at bounding box center [47, 142] width 40 height 12
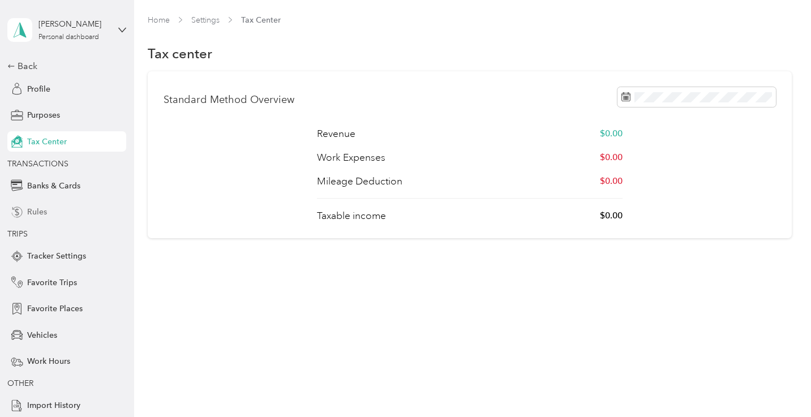
scroll to position [27, 0]
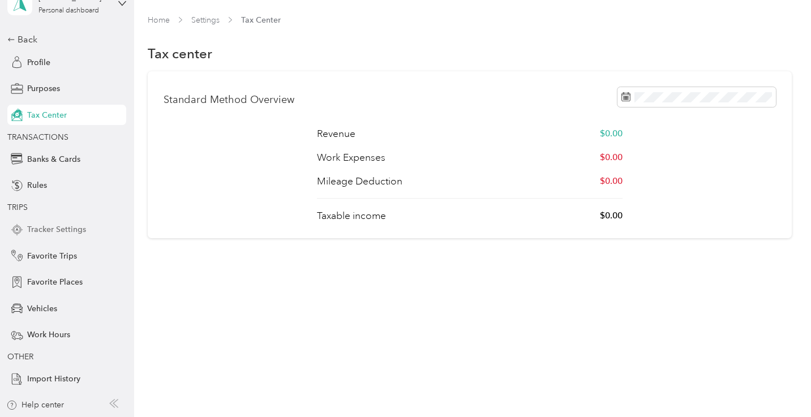
click at [52, 232] on span "Tracker Settings" at bounding box center [56, 230] width 59 height 12
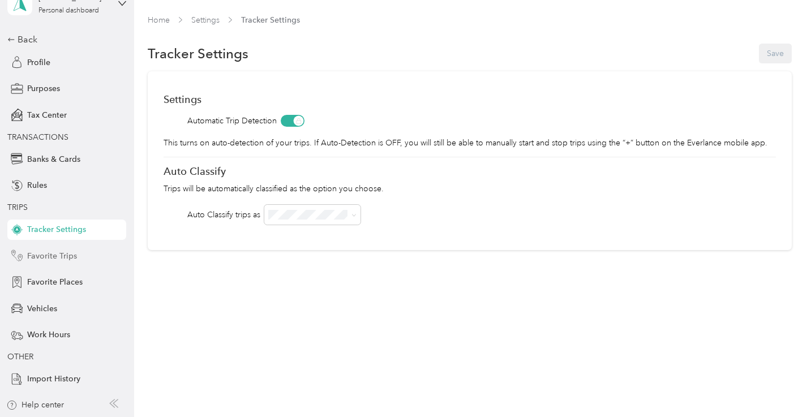
click at [52, 257] on span "Favorite Trips" at bounding box center [52, 256] width 50 height 12
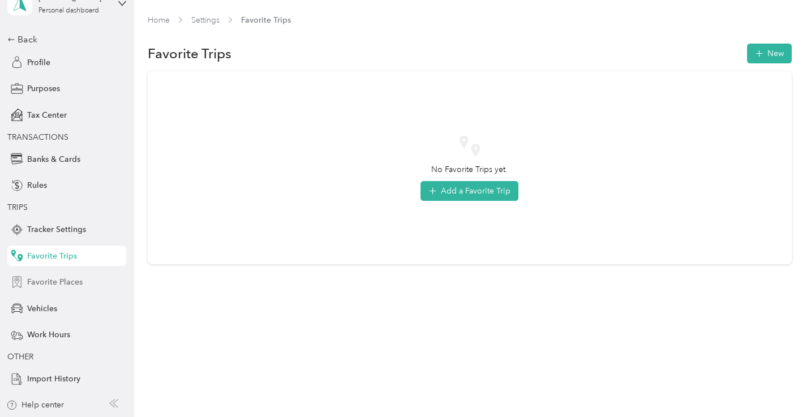
click at [53, 284] on span "Favorite Places" at bounding box center [54, 282] width 55 height 12
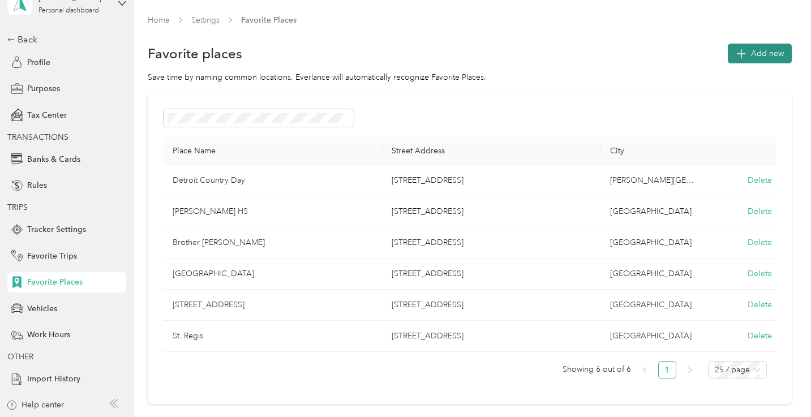
click at [775, 55] on span "Add new" at bounding box center [767, 54] width 33 height 12
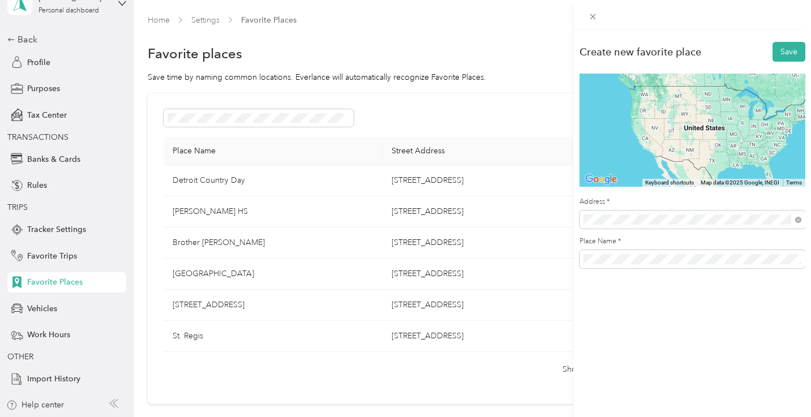
click at [638, 259] on span "[STREET_ADDRESS][PERSON_NAME][US_STATE]" at bounding box center [693, 260] width 176 height 10
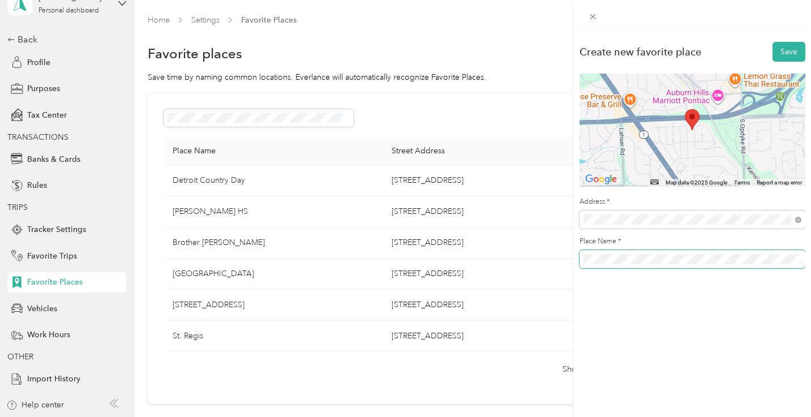
click at [632, 267] on span at bounding box center [693, 259] width 226 height 18
click at [780, 53] on button "Save" at bounding box center [789, 52] width 33 height 20
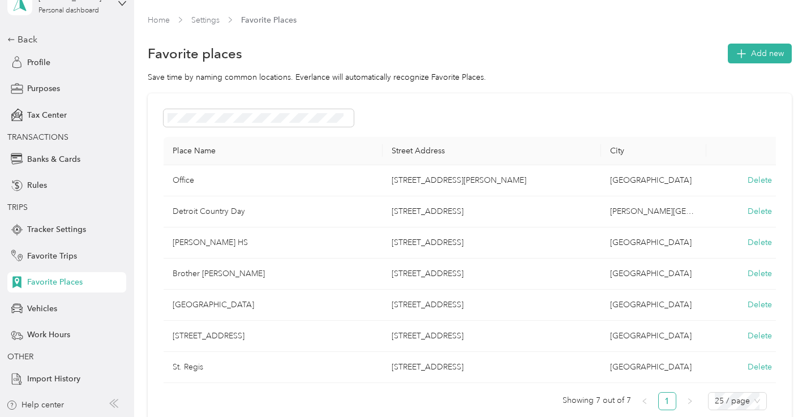
click at [582, 82] on div "Save time by naming common locations. Everlance will automatically recognize Fa…" at bounding box center [470, 77] width 644 height 12
click at [45, 333] on span "Work Hours" at bounding box center [48, 335] width 43 height 12
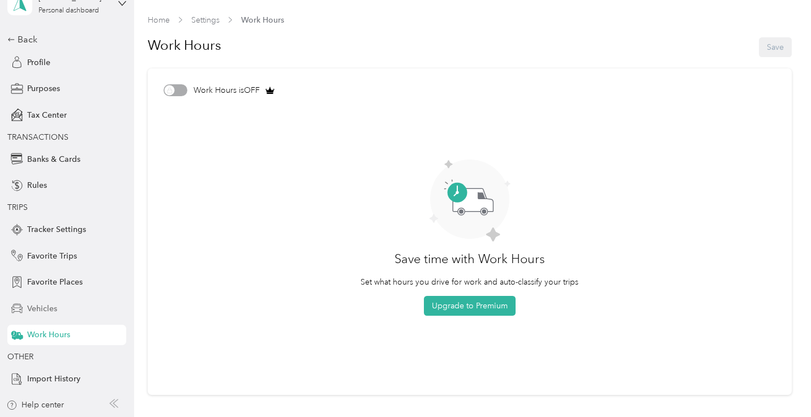
click at [46, 310] on span "Vehicles" at bounding box center [42, 309] width 30 height 12
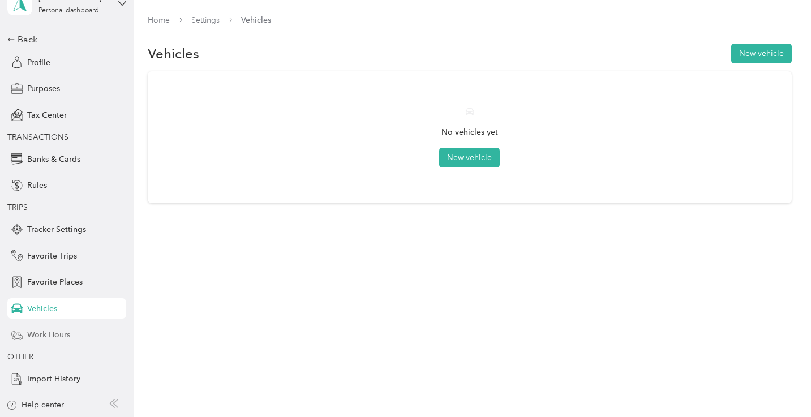
click at [46, 333] on span "Work Hours" at bounding box center [48, 335] width 43 height 12
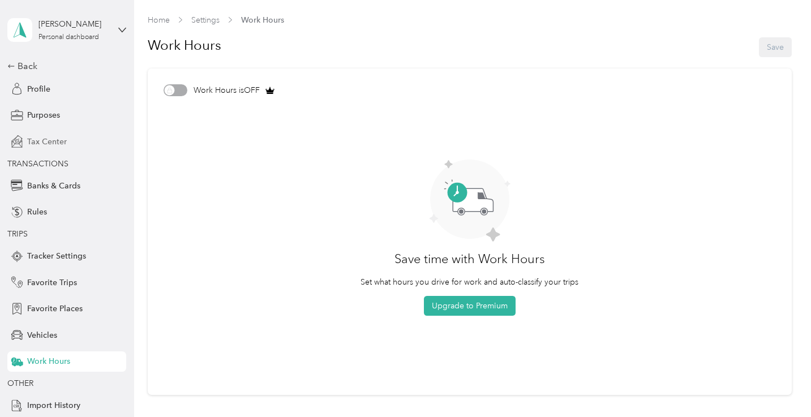
click at [47, 139] on span "Tax Center" at bounding box center [47, 142] width 40 height 12
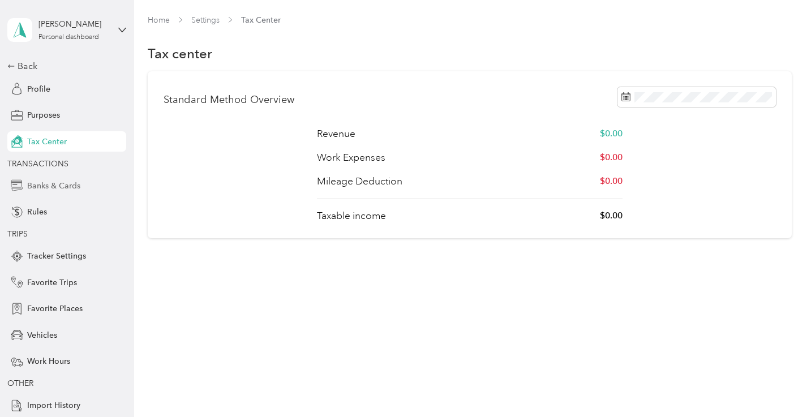
click at [64, 191] on span "Banks & Cards" at bounding box center [53, 186] width 53 height 12
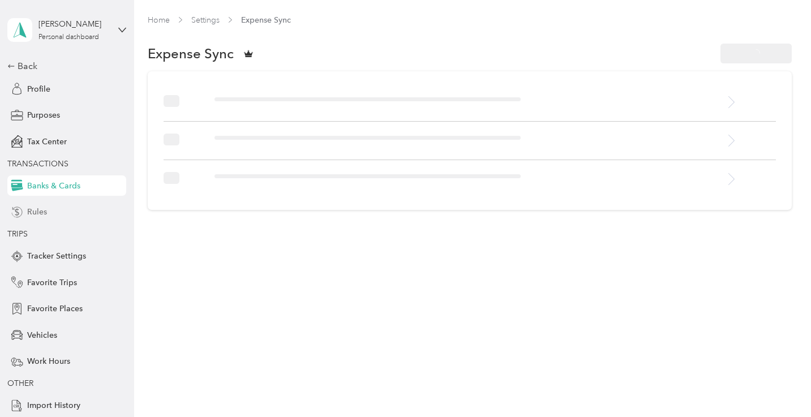
click at [53, 216] on div "Rules" at bounding box center [66, 212] width 119 height 20
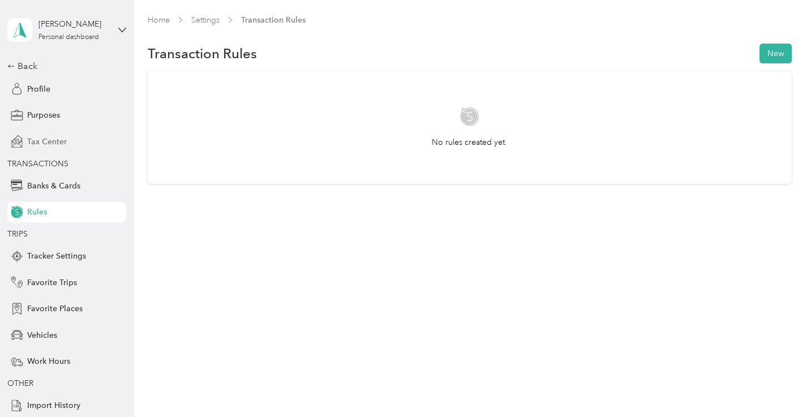
click at [47, 140] on span "Tax Center" at bounding box center [47, 142] width 40 height 12
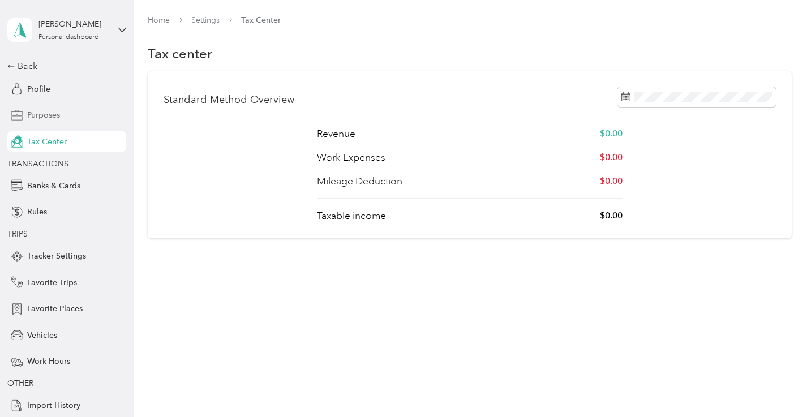
click at [44, 121] on div "Purposes" at bounding box center [66, 115] width 119 height 20
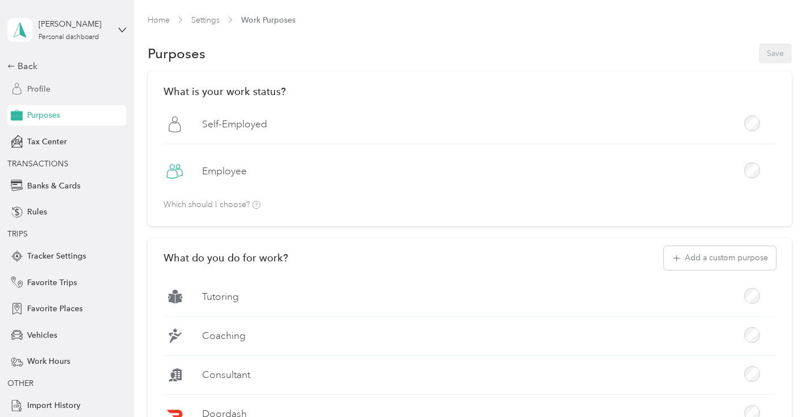
click at [48, 89] on span "Profile" at bounding box center [38, 89] width 23 height 12
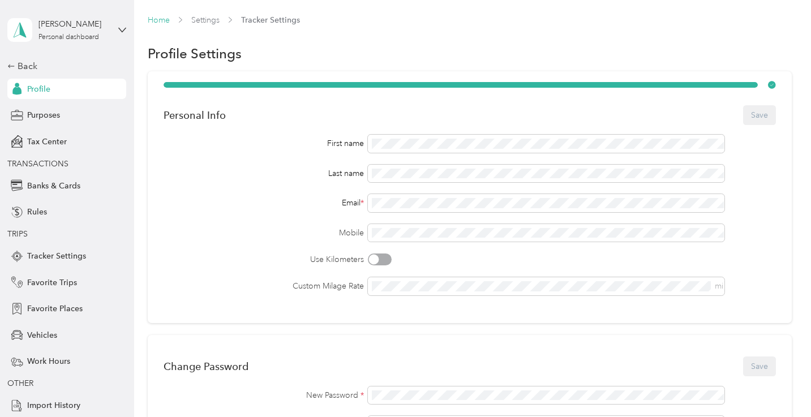
click at [157, 23] on link "Home" at bounding box center [159, 20] width 22 height 10
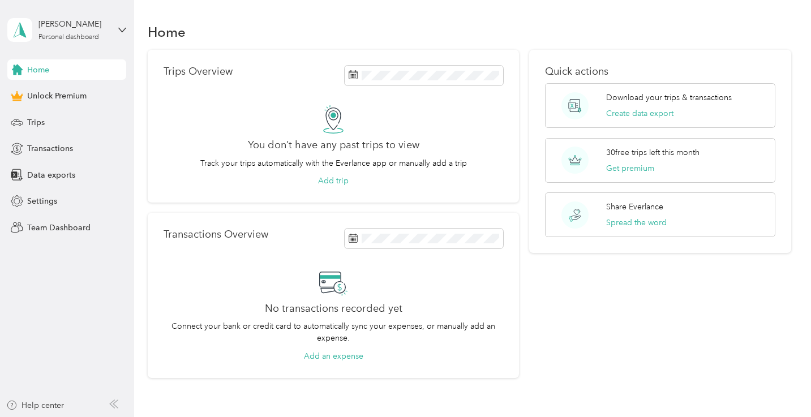
click at [140, 176] on div "Home Trips Overview You don’t have any past trips to view Track your trips auto…" at bounding box center [469, 219] width 671 height 439
click at [549, 321] on div "Quick actions Download your trips & transactions Create data export 30 free tri…" at bounding box center [660, 214] width 263 height 328
click at [531, 67] on div "Trips Overview You don’t have any past trips to view Track your trips automatic…" at bounding box center [470, 214] width 644 height 328
click at [507, 23] on div "Home" at bounding box center [470, 32] width 644 height 24
